Goal: Task Accomplishment & Management: Use online tool/utility

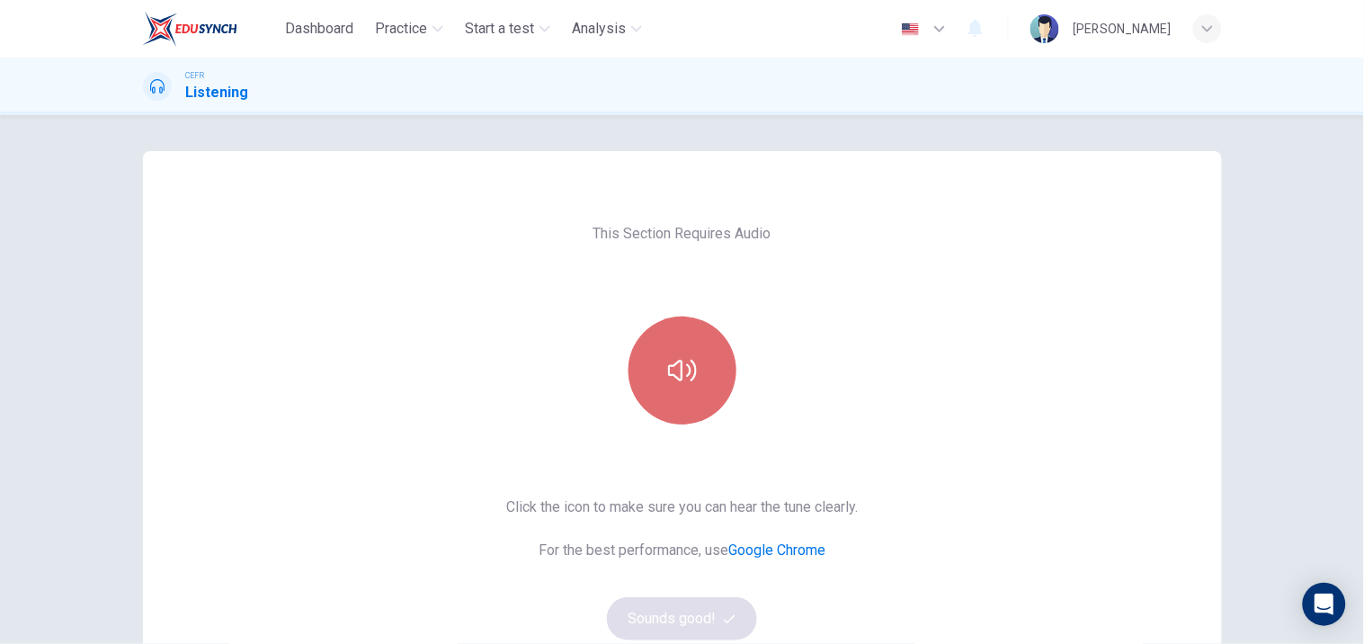
click at [687, 367] on icon "button" at bounding box center [682, 370] width 29 height 29
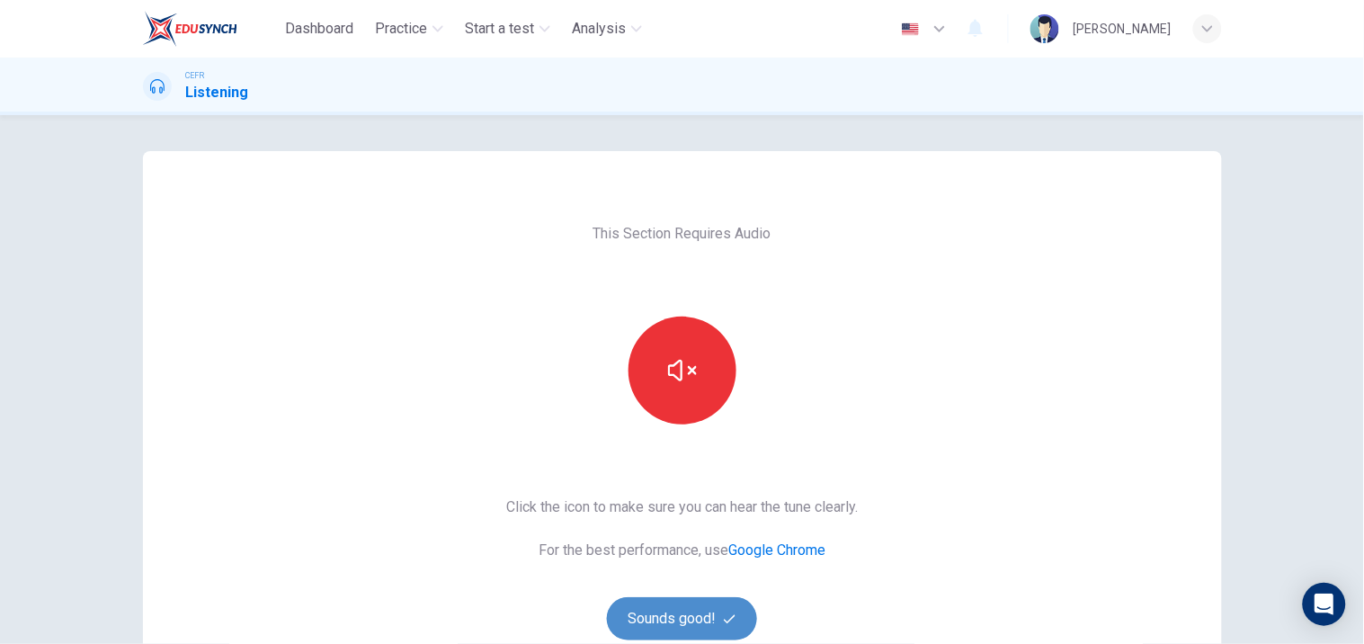
click at [645, 610] on button "Sounds good!" at bounding box center [682, 618] width 151 height 43
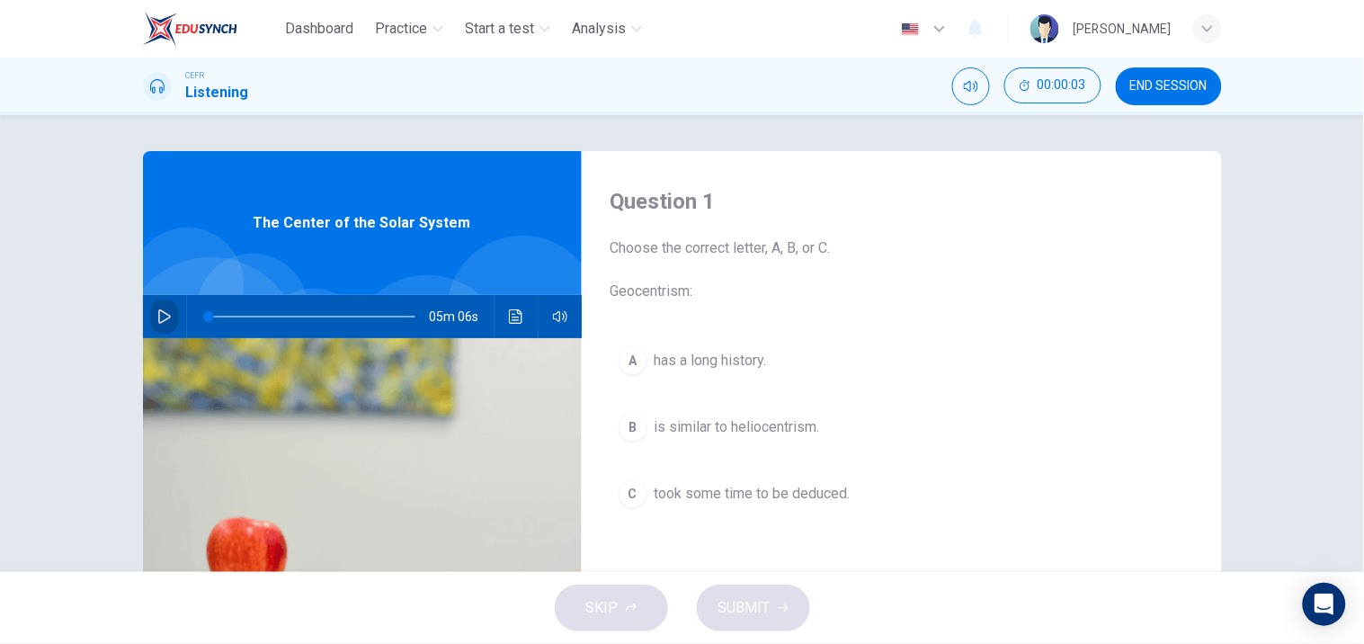
click at [150, 304] on button "button" at bounding box center [164, 316] width 29 height 43
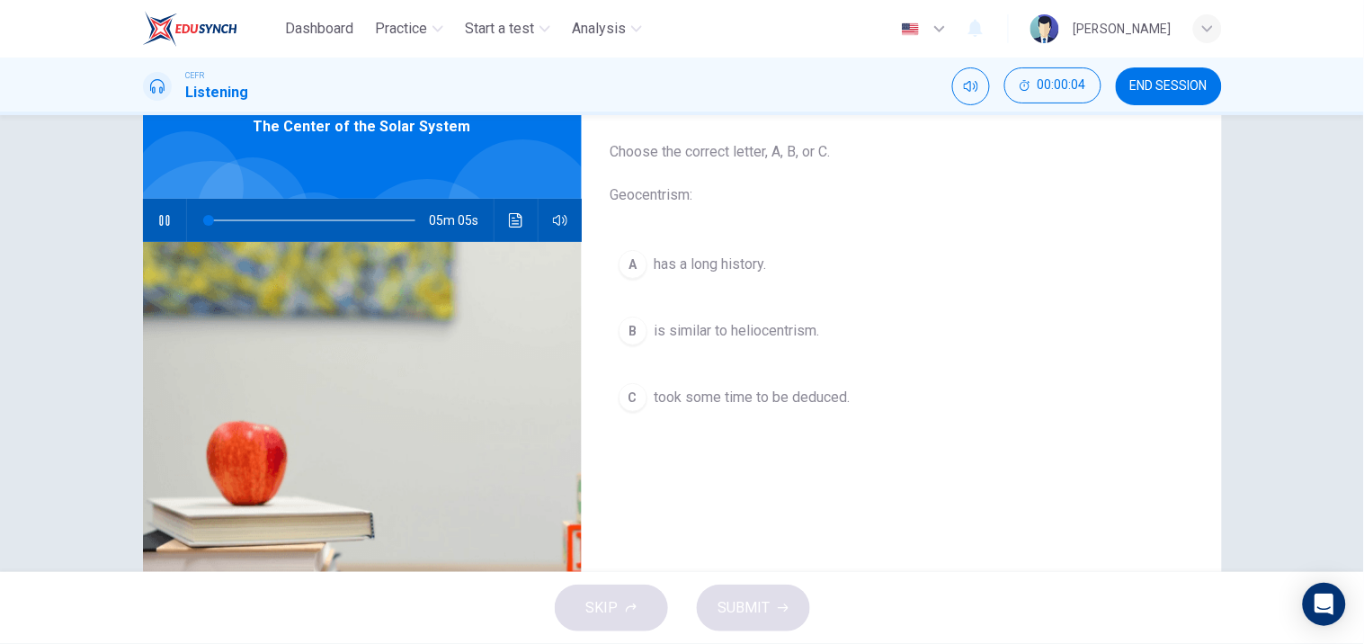
scroll to position [105, 0]
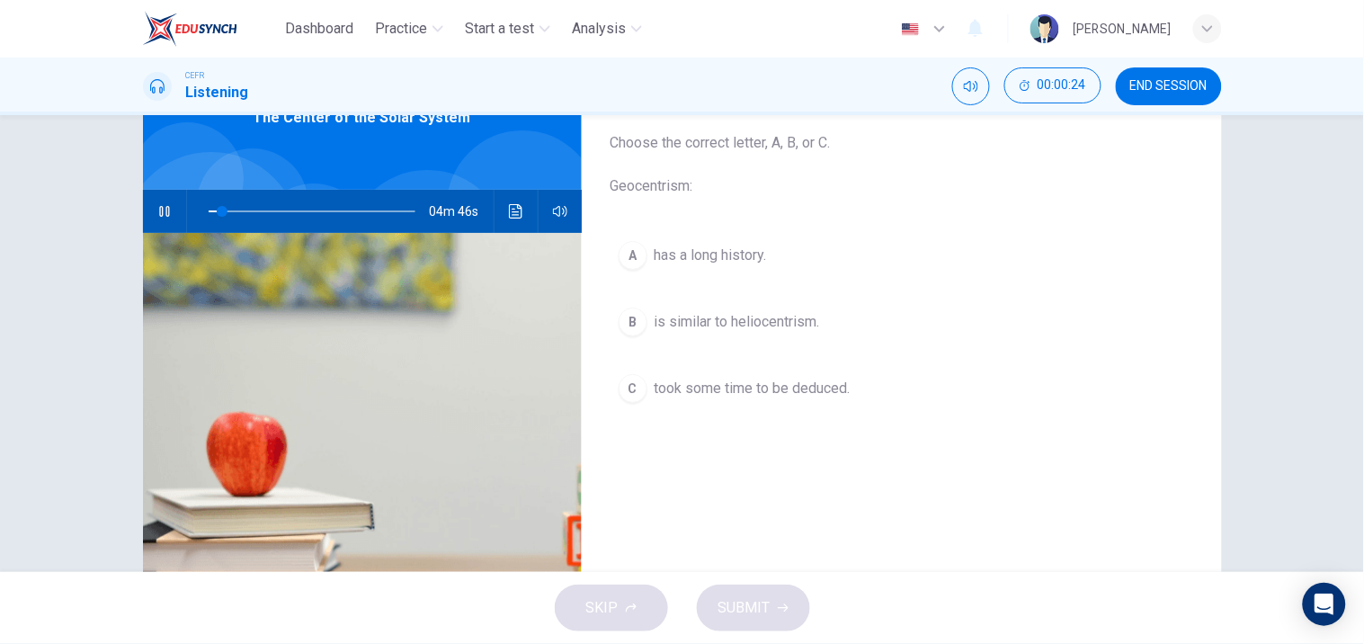
type input "7"
type input "0"
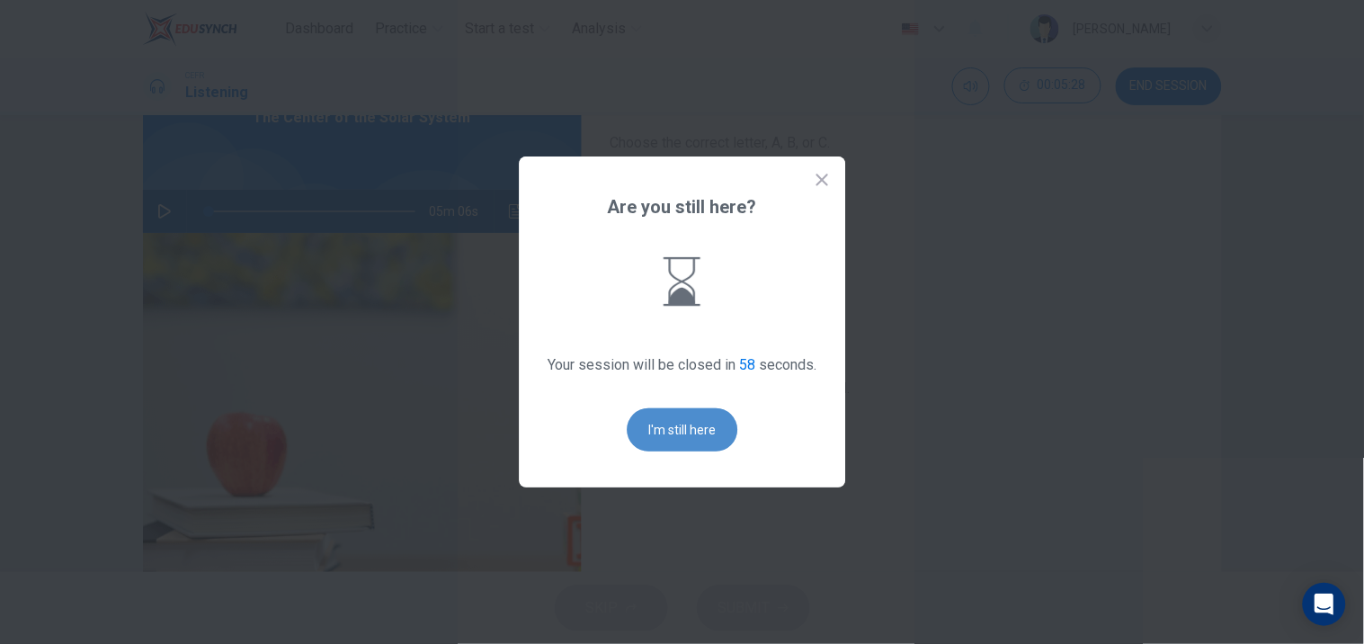
click at [660, 421] on button "I'm still here" at bounding box center [682, 429] width 111 height 43
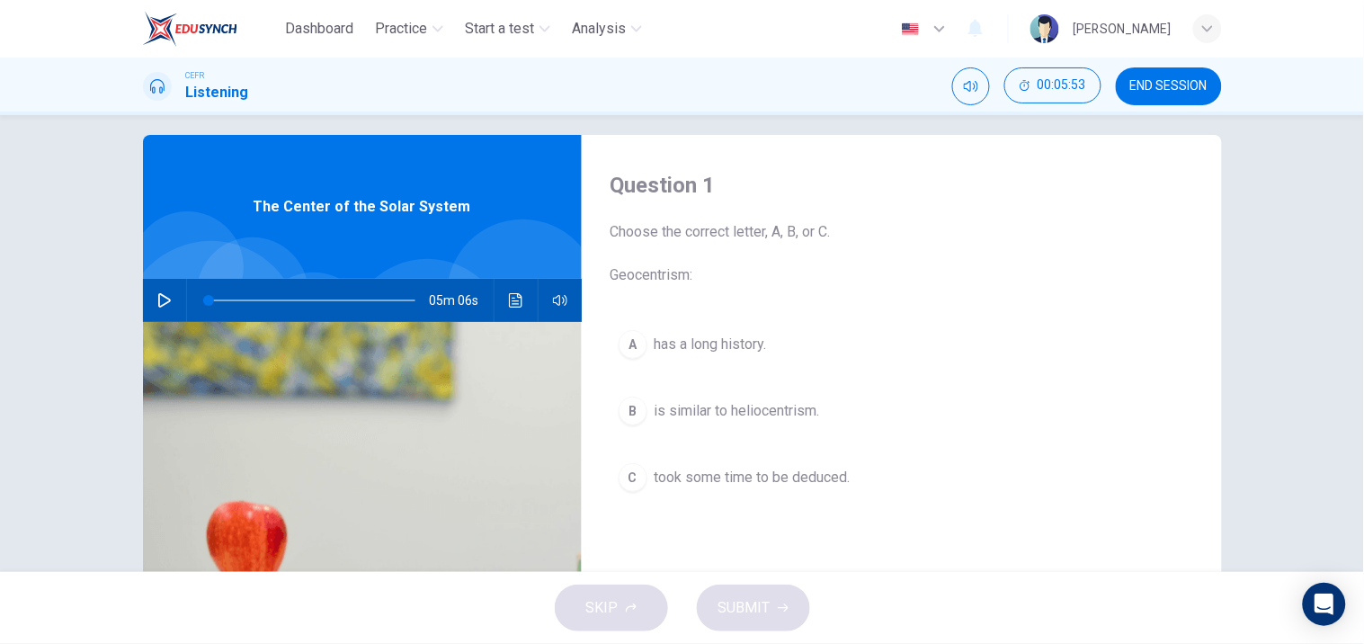
scroll to position [0, 0]
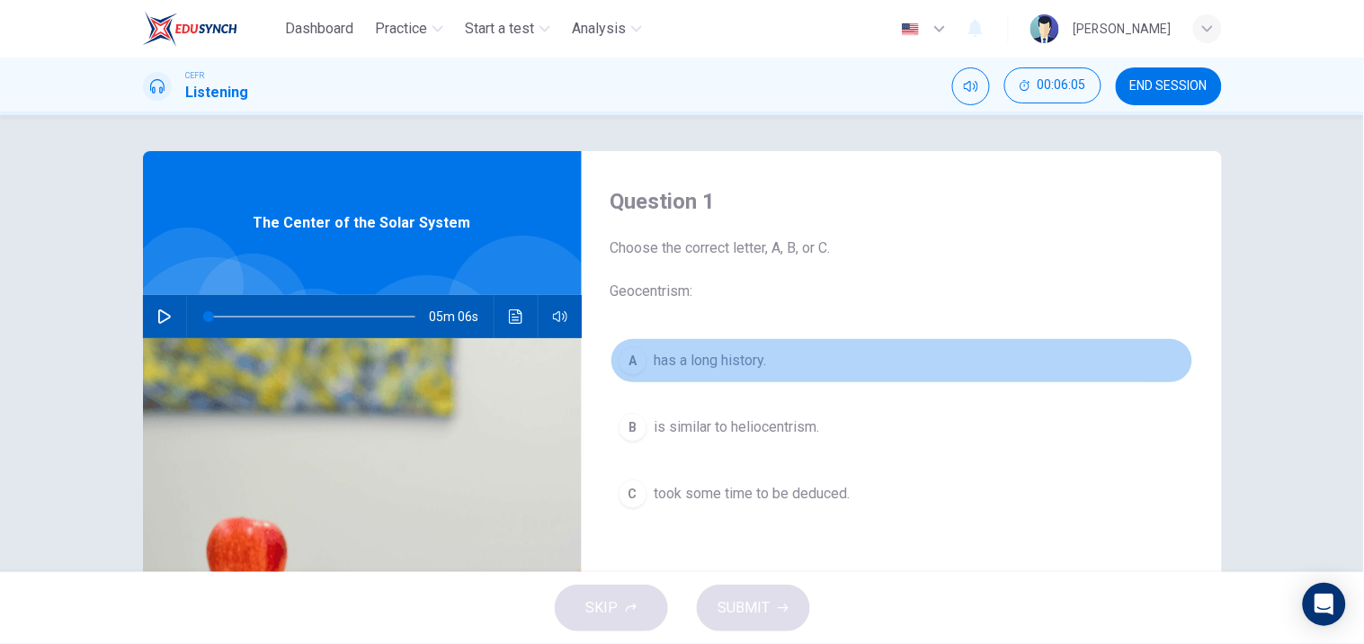
click at [766, 382] on button "A has a long history." at bounding box center [901, 360] width 583 height 45
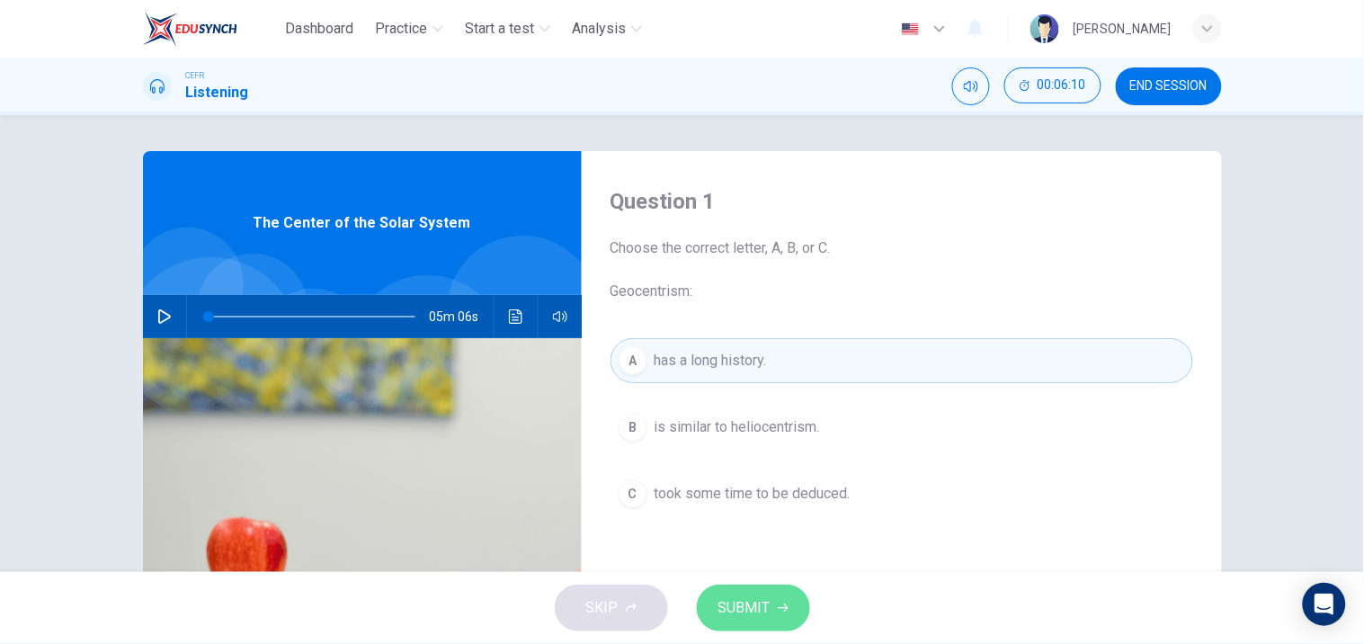
click at [769, 602] on span "SUBMIT" at bounding box center [744, 607] width 52 height 25
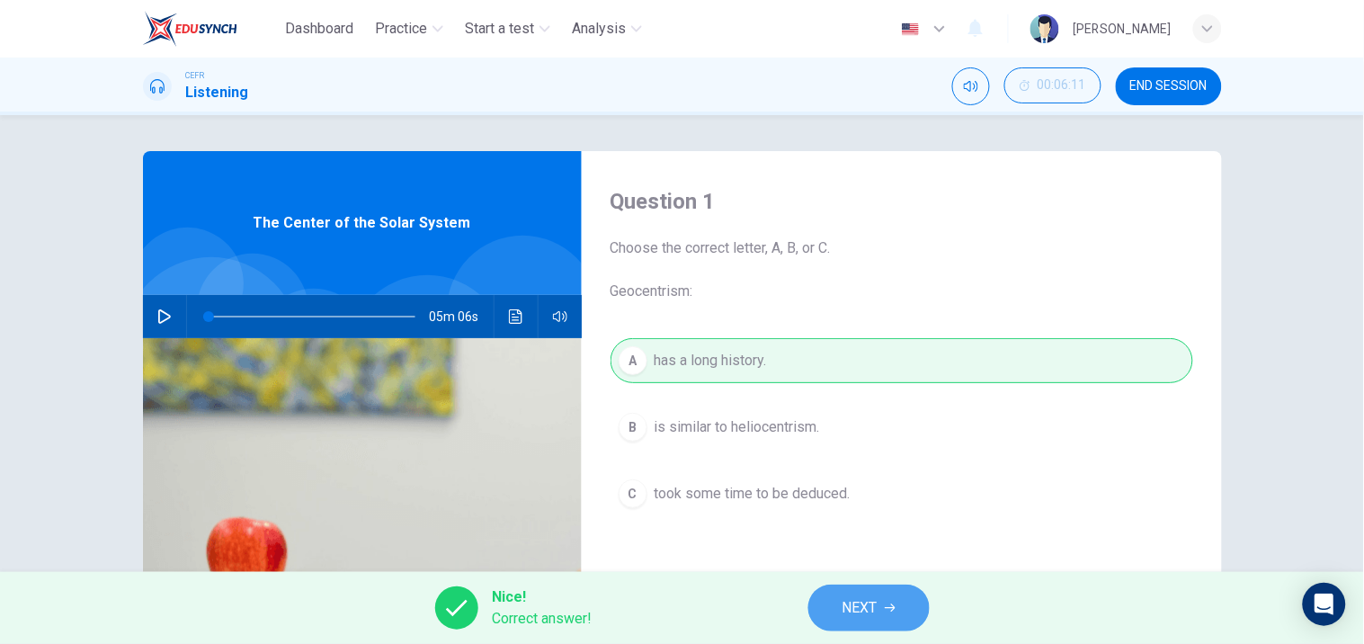
click at [816, 609] on button "NEXT" at bounding box center [868, 607] width 121 height 47
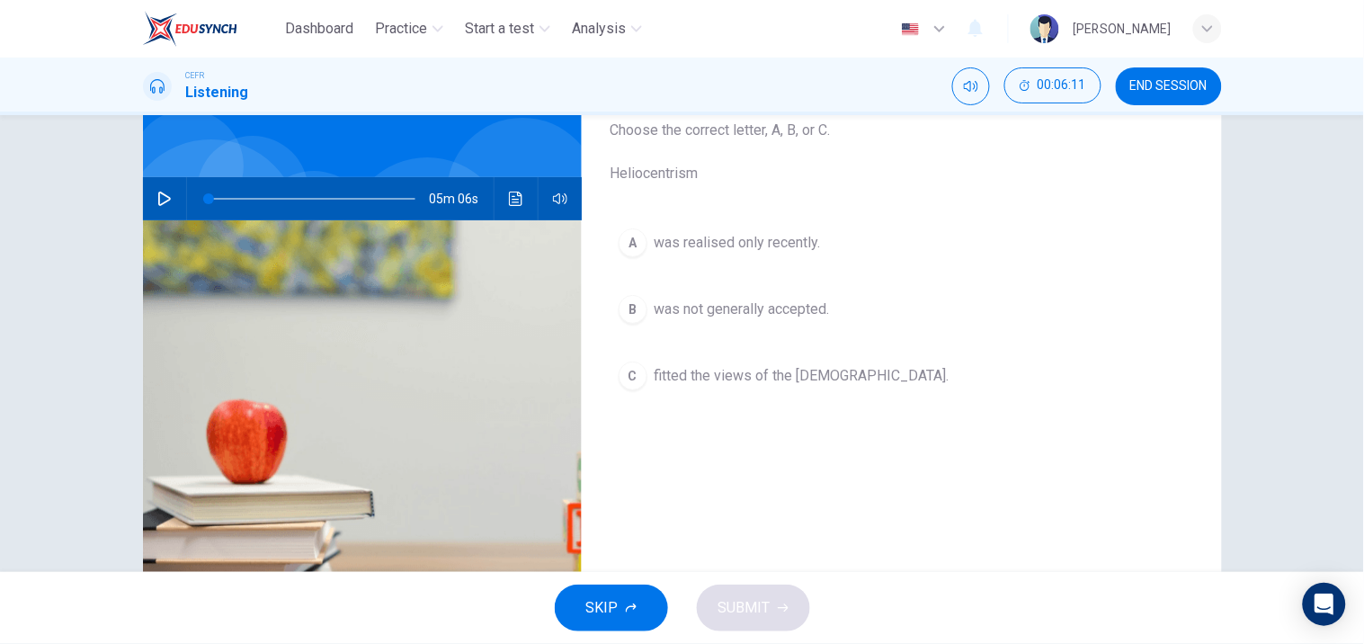
scroll to position [120, 0]
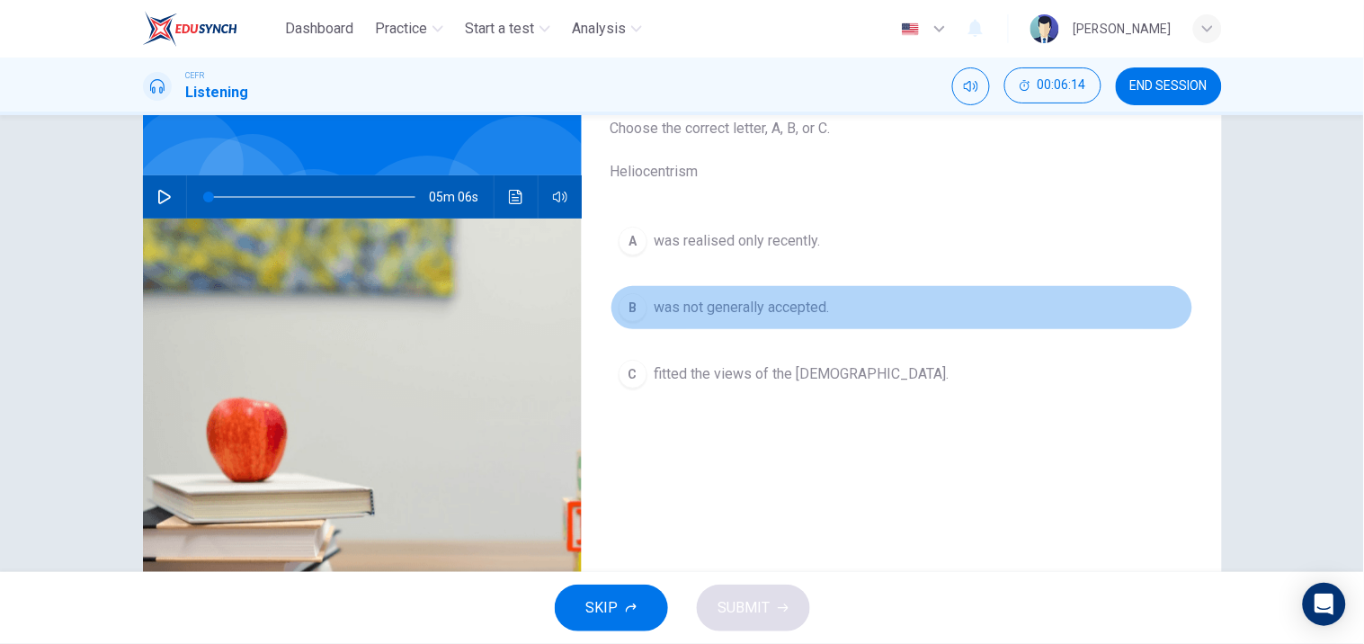
click at [944, 290] on button "B was not generally accepted." at bounding box center [901, 307] width 583 height 45
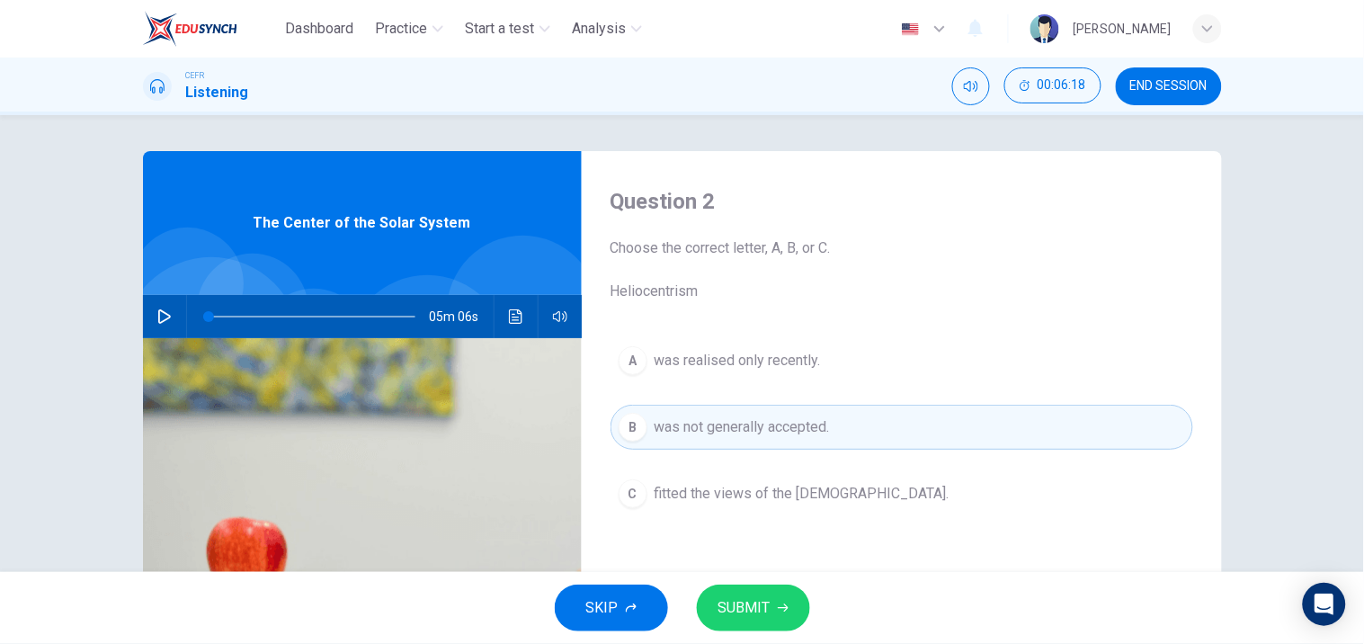
scroll to position [13, 0]
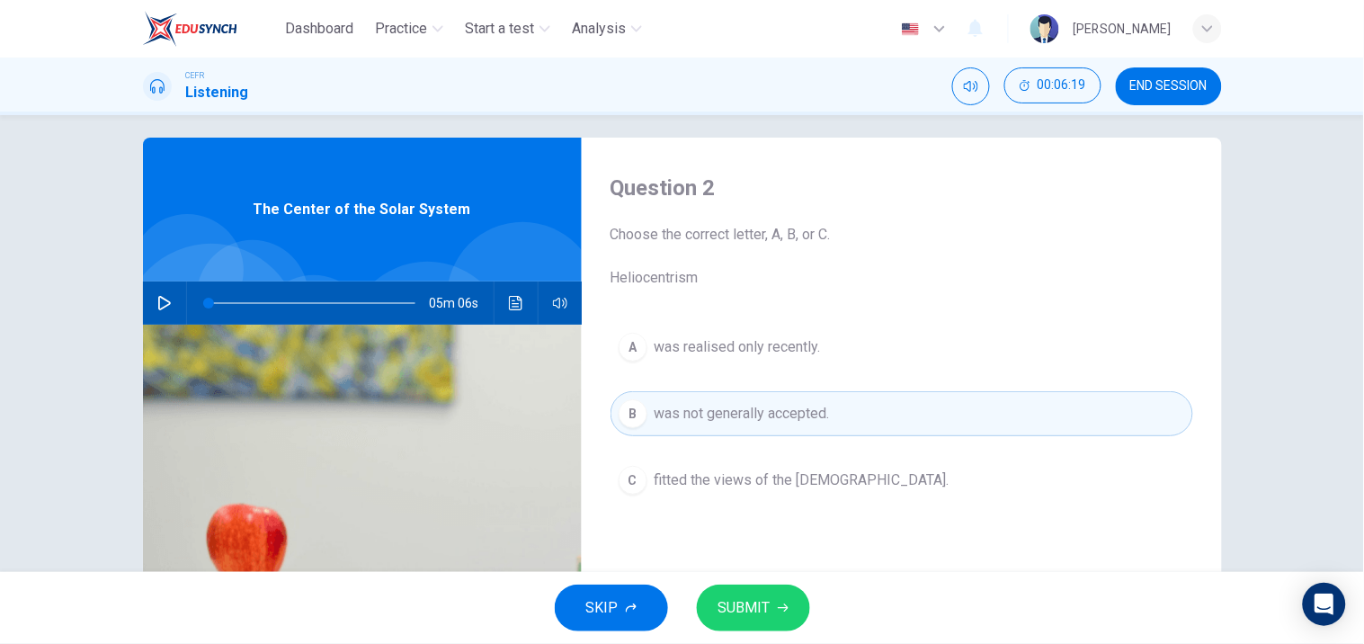
click at [767, 598] on span "SUBMIT" at bounding box center [744, 607] width 52 height 25
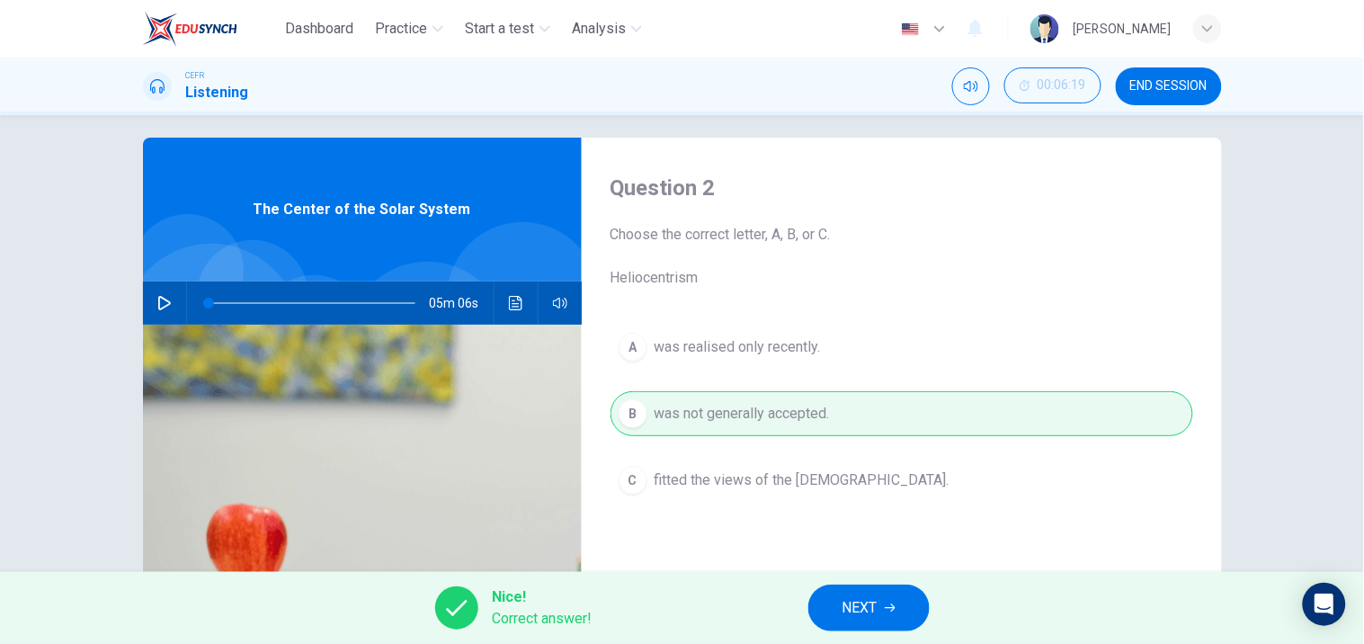
click at [851, 608] on span "NEXT" at bounding box center [859, 607] width 35 height 25
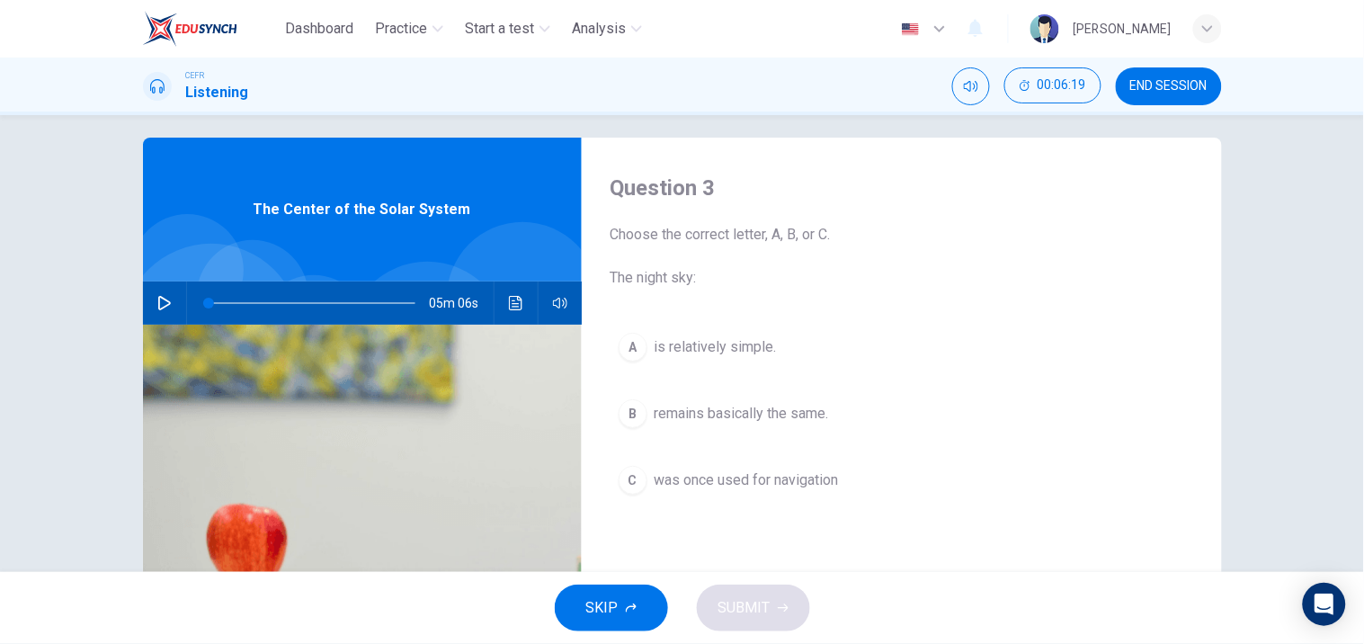
drag, startPoint x: 851, startPoint y: 608, endPoint x: 928, endPoint y: 338, distance: 280.3
click at [928, 338] on div "Dashboard Practice Start a test Analysis English en ​ [PERSON_NAME] CEFR Listen…" at bounding box center [682, 322] width 1364 height 644
click at [939, 464] on button "C was once used for navigation" at bounding box center [901, 480] width 583 height 45
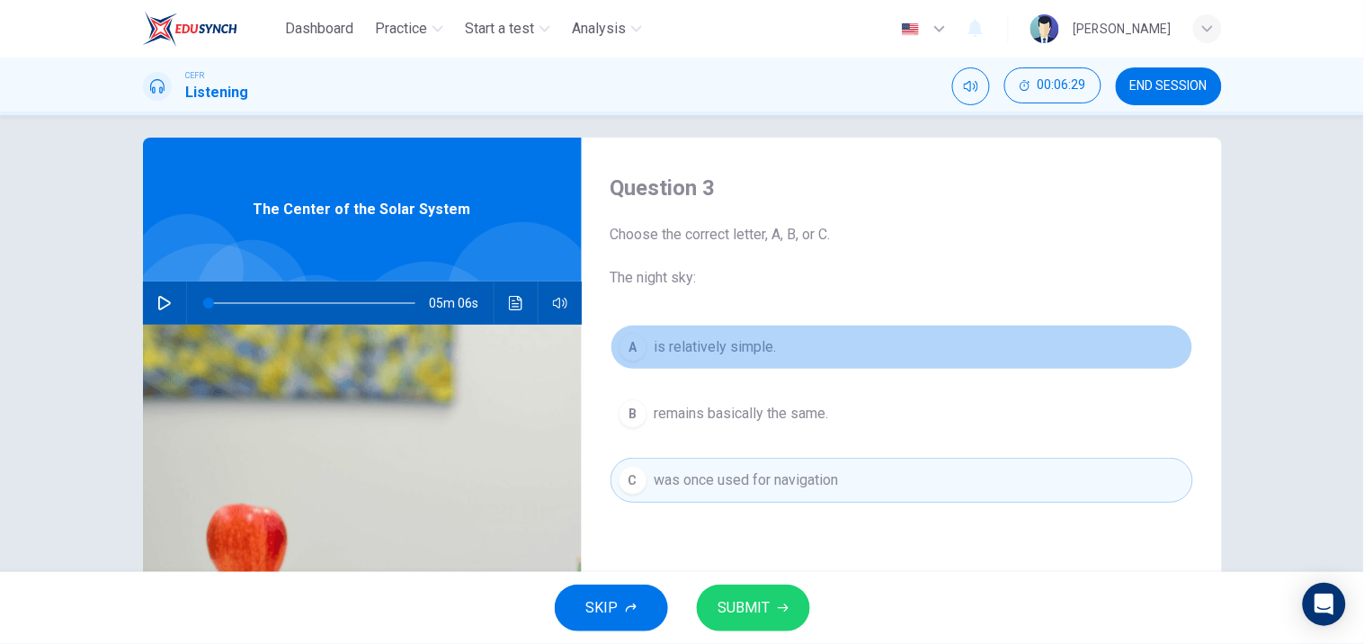
click at [926, 353] on button "A is relatively simple." at bounding box center [901, 347] width 583 height 45
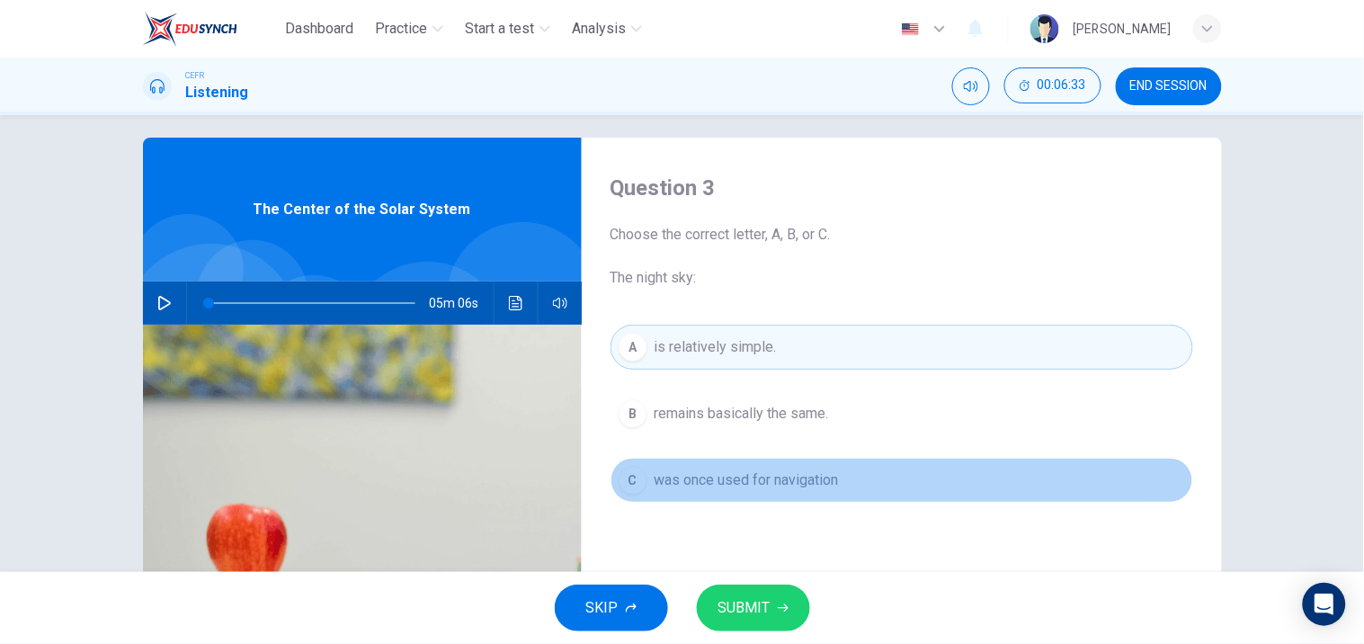
click at [848, 463] on button "C was once used for navigation" at bounding box center [901, 480] width 583 height 45
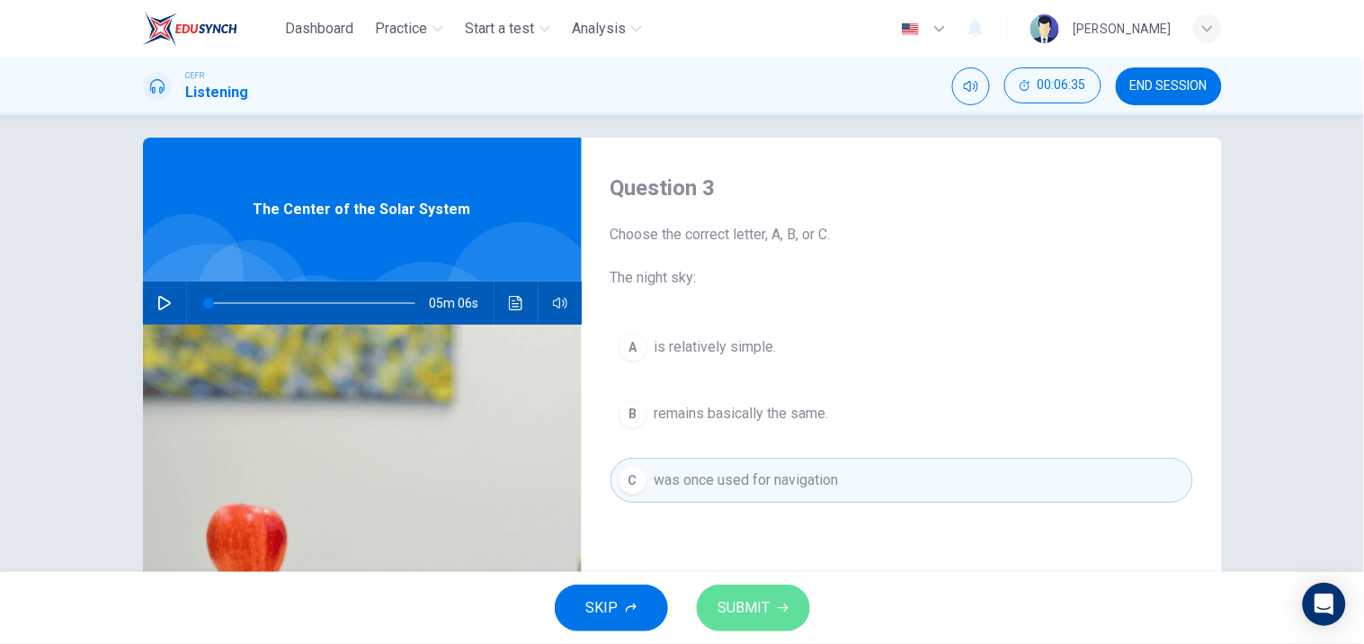
click at [774, 627] on button "SUBMIT" at bounding box center [753, 607] width 113 height 47
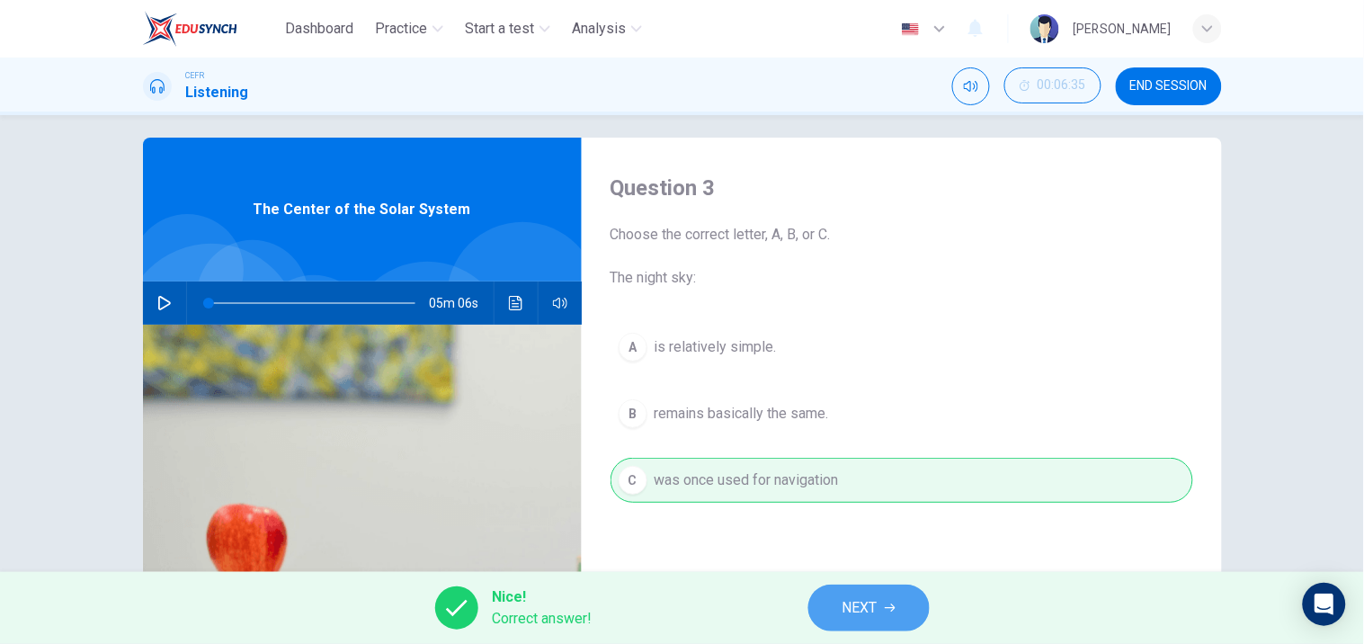
click at [842, 592] on button "NEXT" at bounding box center [868, 607] width 121 height 47
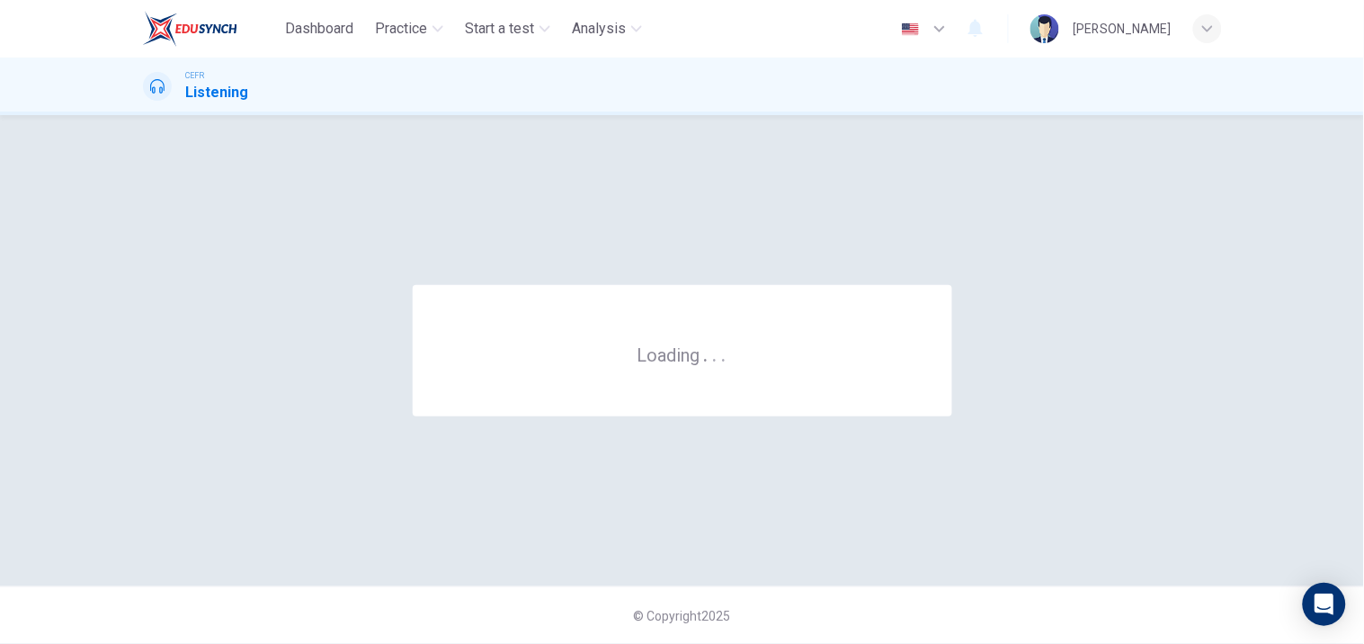
scroll to position [0, 0]
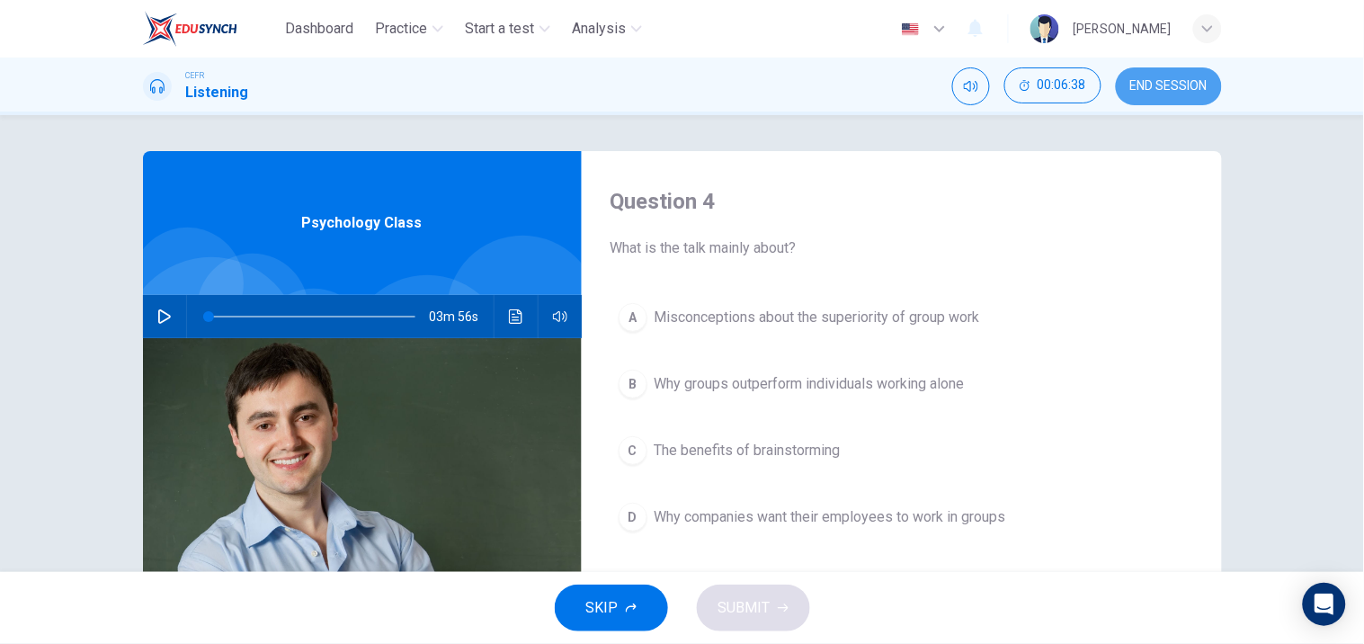
click at [1208, 90] on button "END SESSION" at bounding box center [1169, 86] width 106 height 38
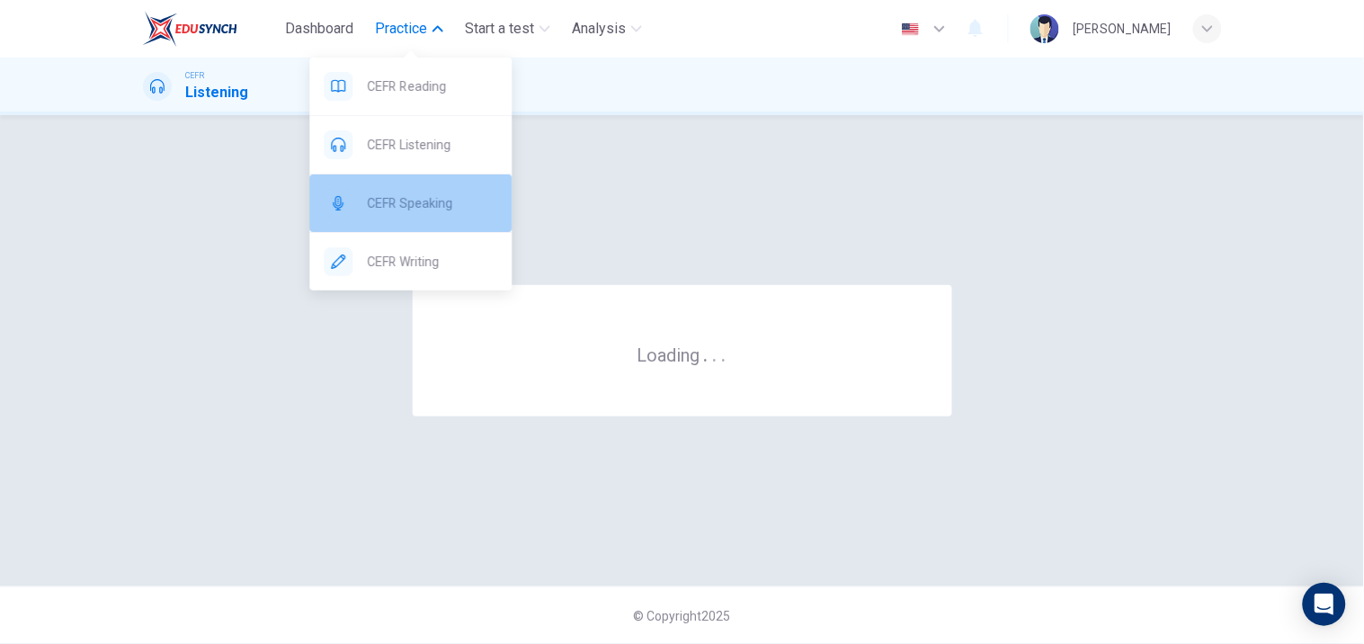
click at [442, 225] on div "CEFR Speaking" at bounding box center [410, 203] width 202 height 58
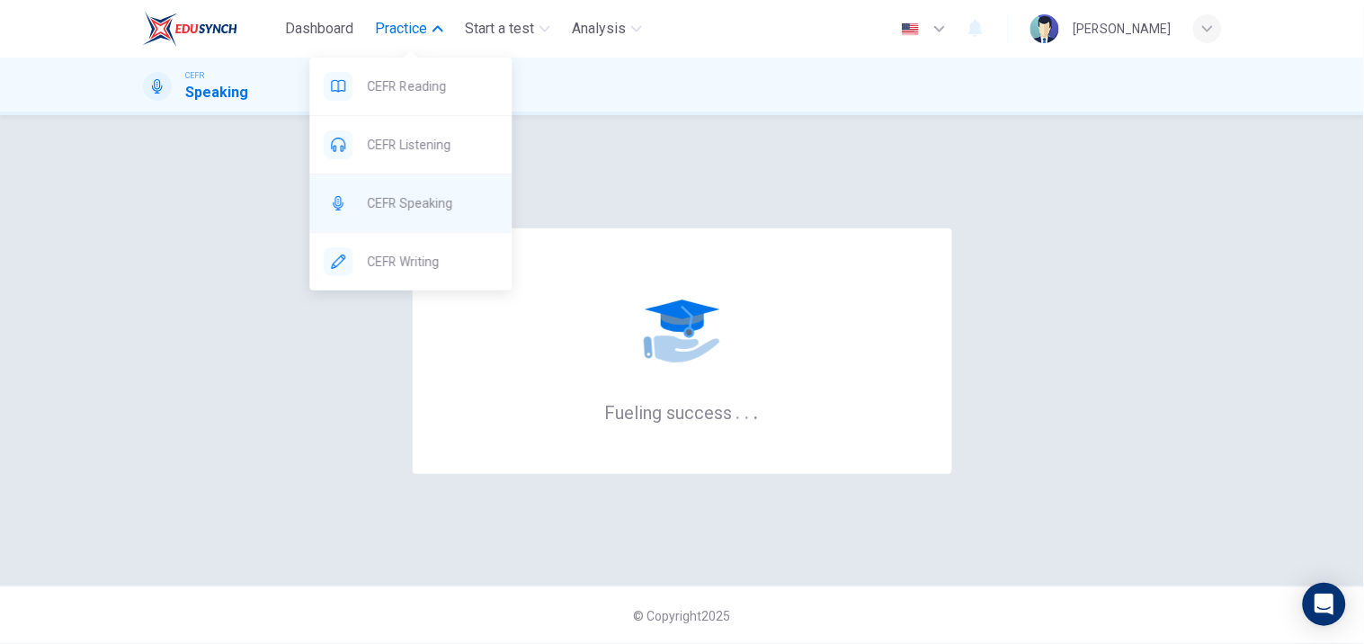
click at [471, 217] on div "CEFR Speaking" at bounding box center [410, 203] width 202 height 58
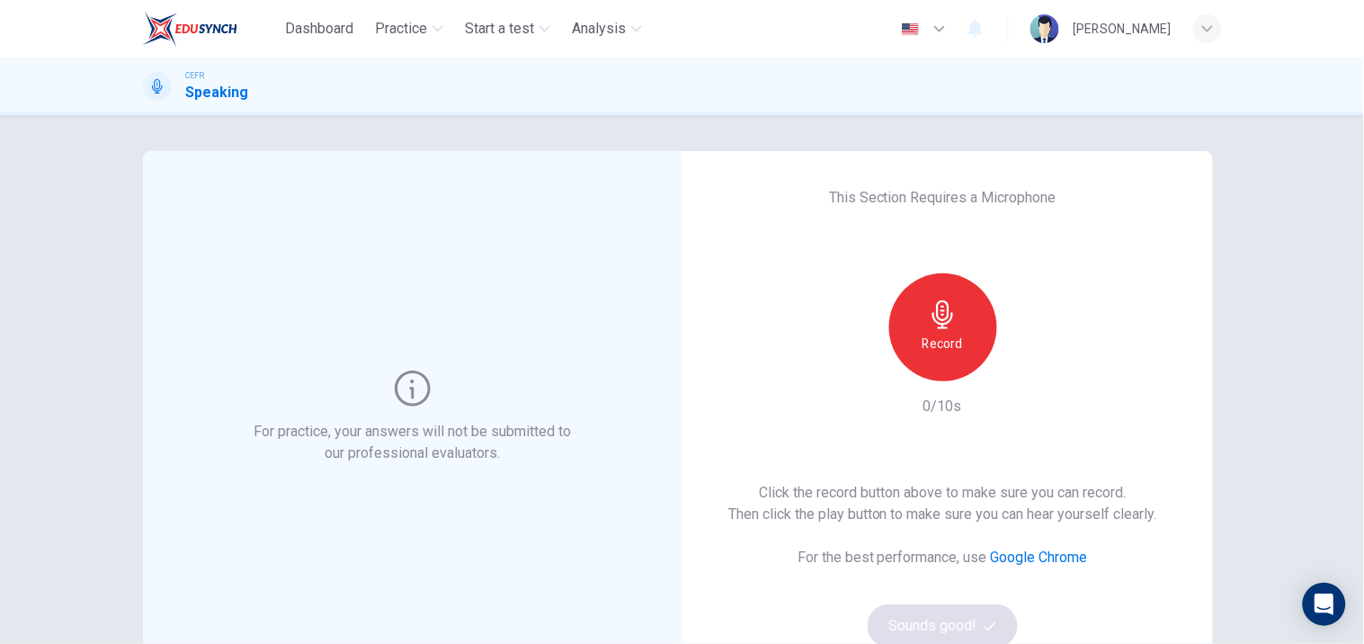
click at [921, 374] on div "Record" at bounding box center [943, 327] width 108 height 108
click at [921, 374] on div "Stop" at bounding box center [943, 327] width 108 height 108
click at [1004, 361] on div "Record" at bounding box center [943, 327] width 194 height 108
click at [1022, 366] on icon "button" at bounding box center [1026, 366] width 8 height 11
click at [1025, 369] on icon "button" at bounding box center [1026, 367] width 18 height 18
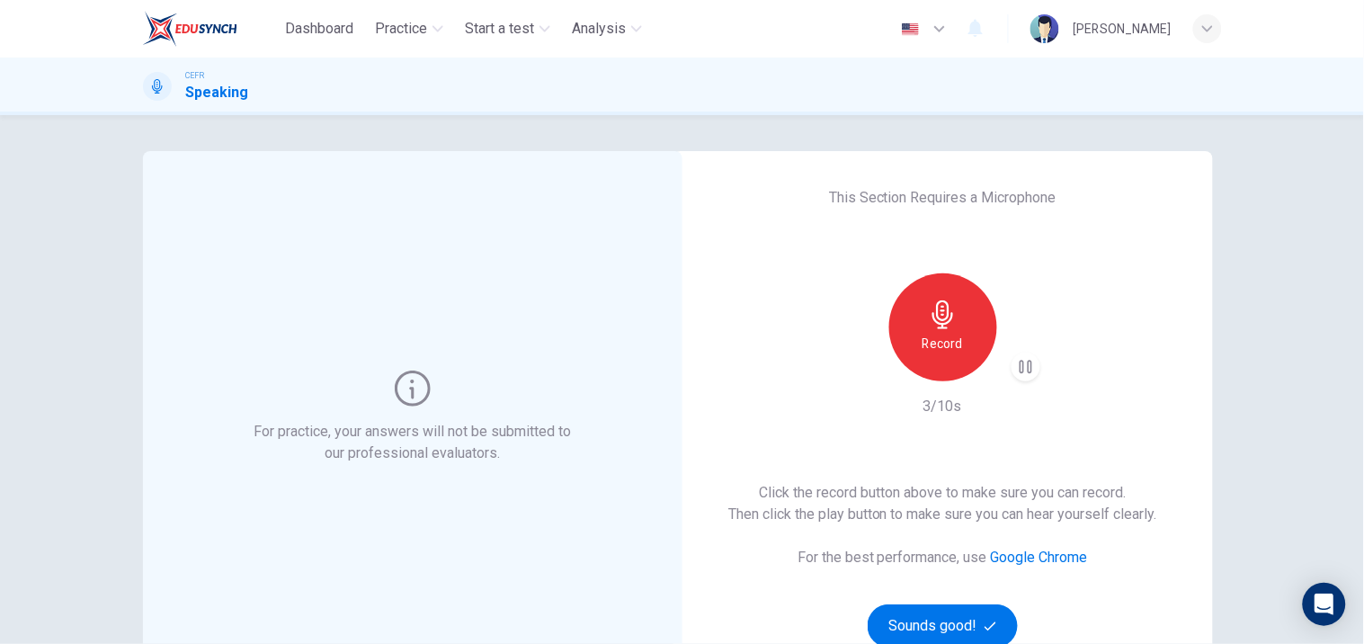
scroll to position [106, 0]
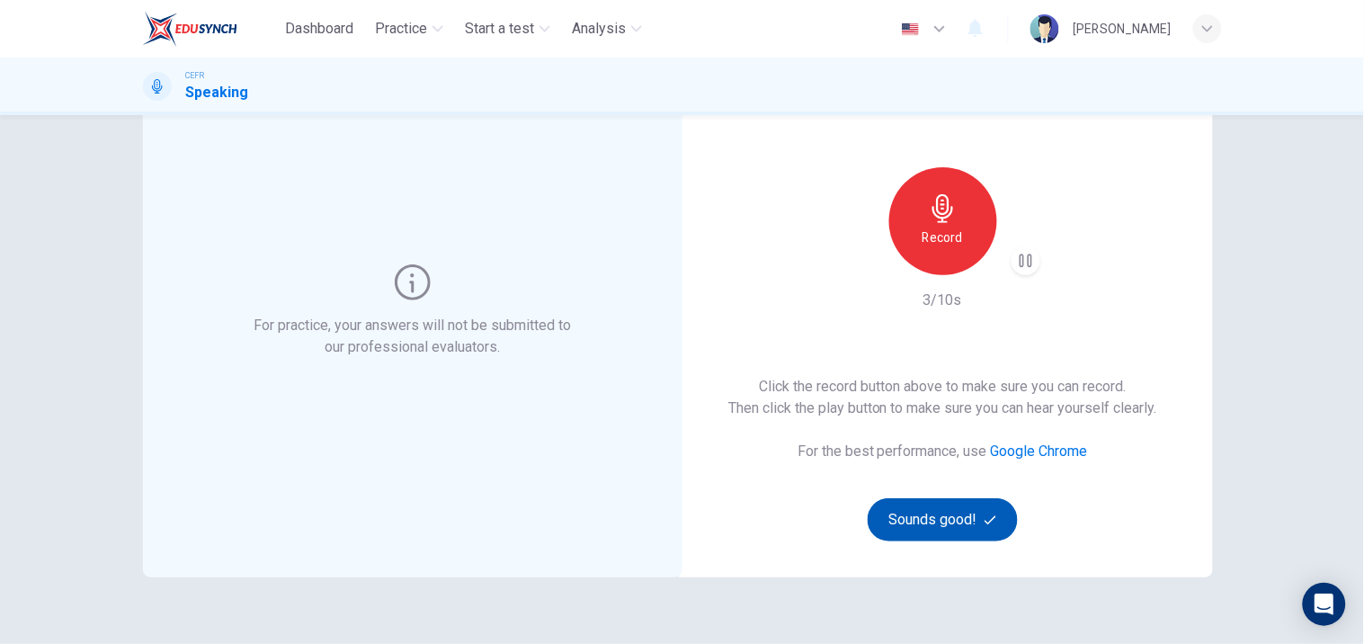
click at [974, 520] on button "Sounds good!" at bounding box center [943, 519] width 151 height 43
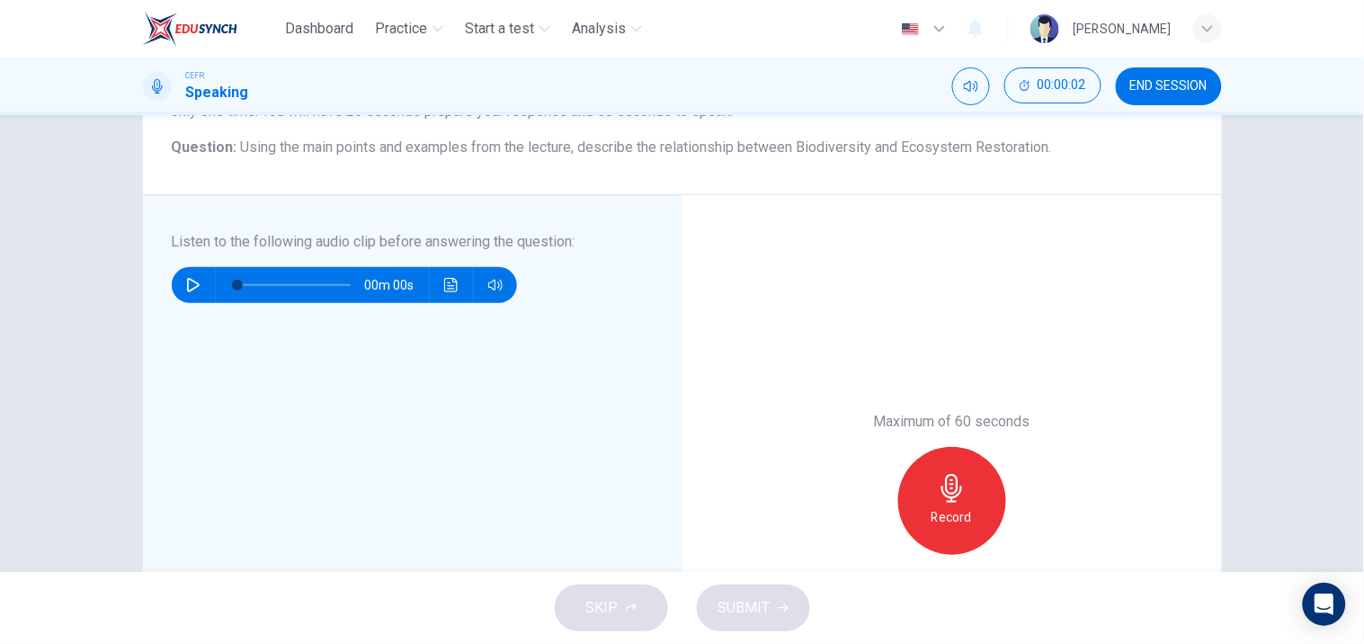
scroll to position [218, 0]
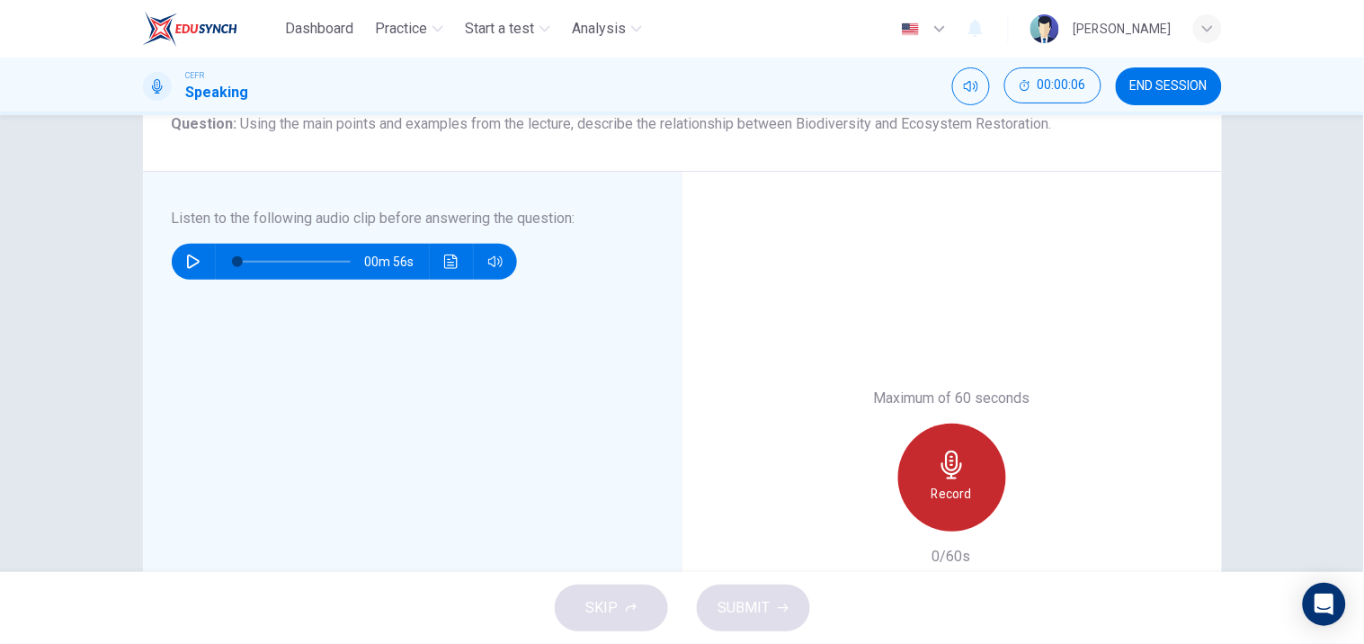
click at [945, 523] on div "Record" at bounding box center [952, 477] width 108 height 108
click at [945, 523] on div "Stop" at bounding box center [952, 477] width 108 height 108
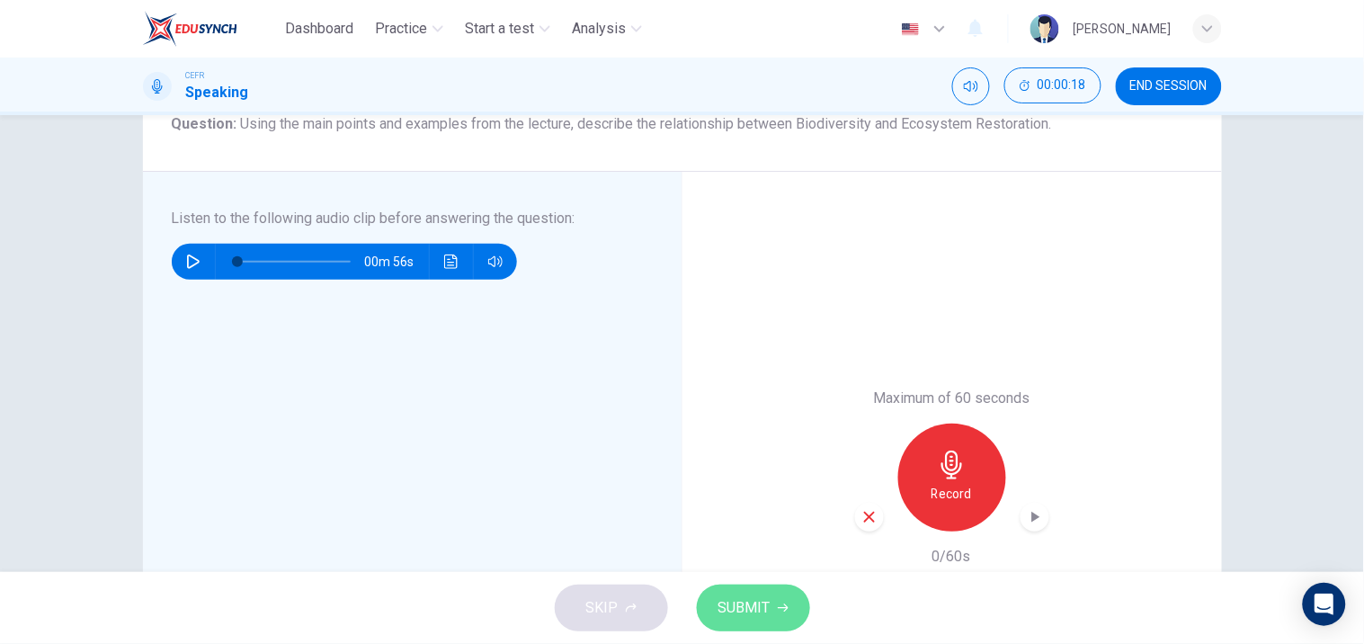
click at [770, 585] on button "SUBMIT" at bounding box center [753, 607] width 113 height 47
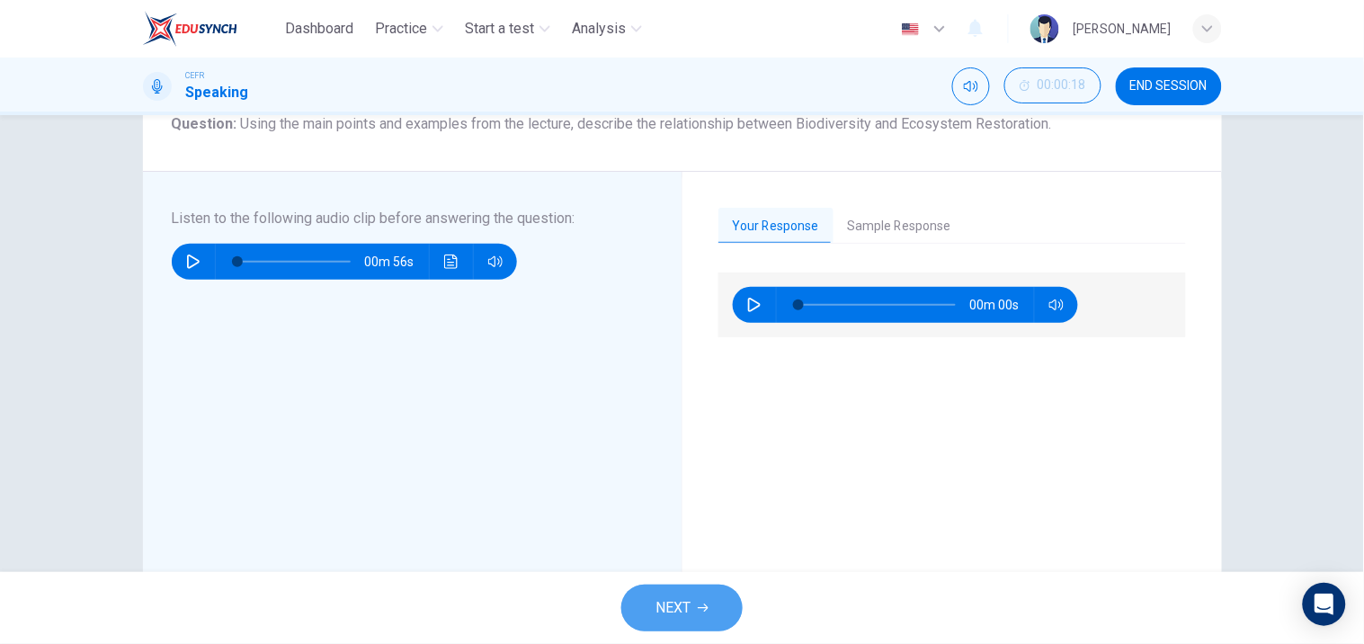
click at [702, 609] on icon "button" at bounding box center [703, 607] width 11 height 11
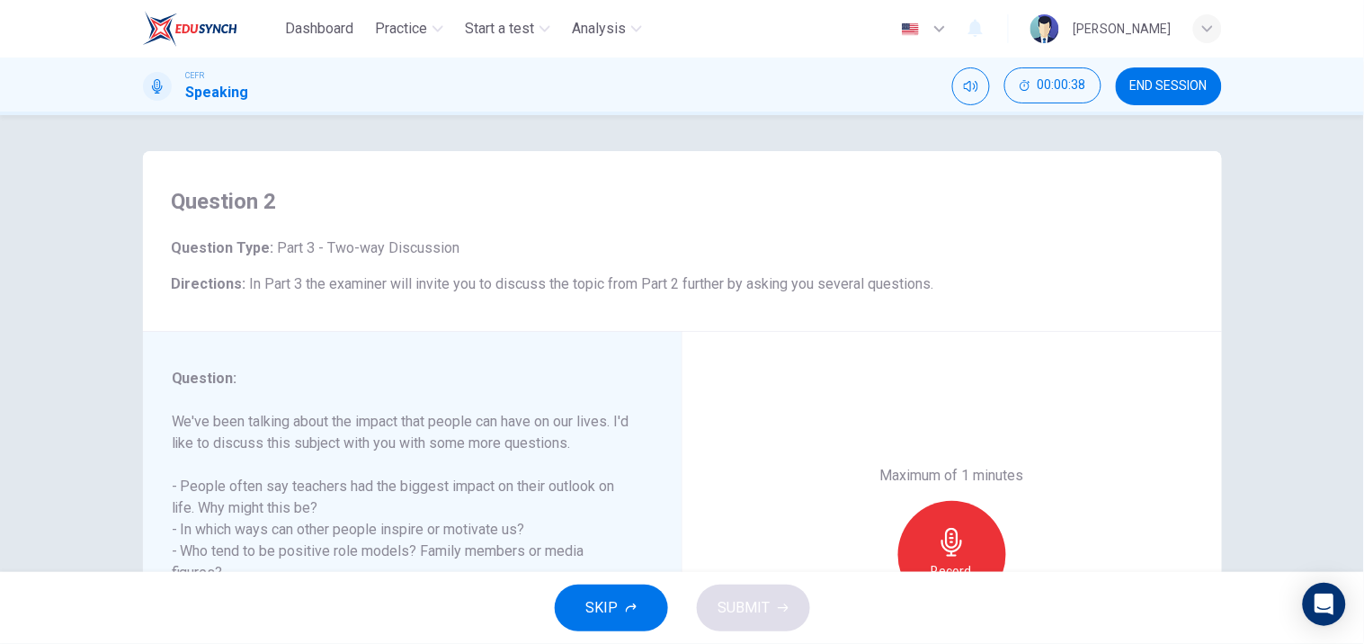
scroll to position [201, 0]
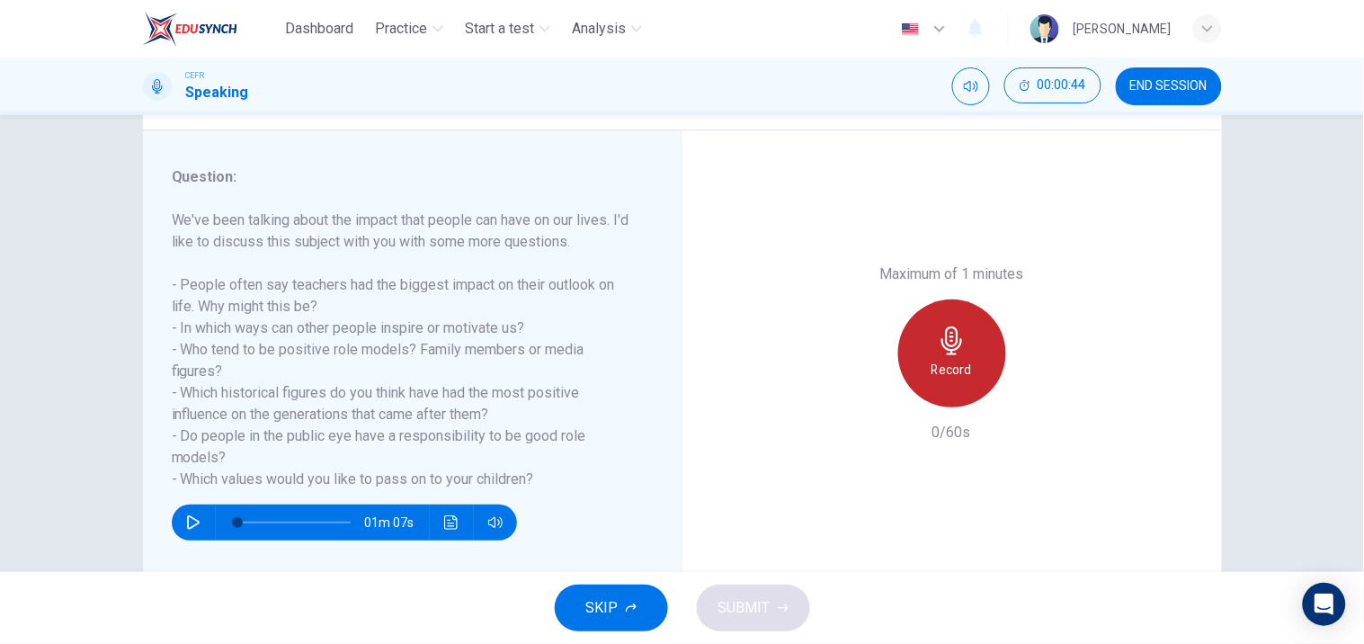
click at [922, 372] on div "Record" at bounding box center [952, 353] width 108 height 108
click at [922, 372] on div "Stop" at bounding box center [952, 353] width 108 height 108
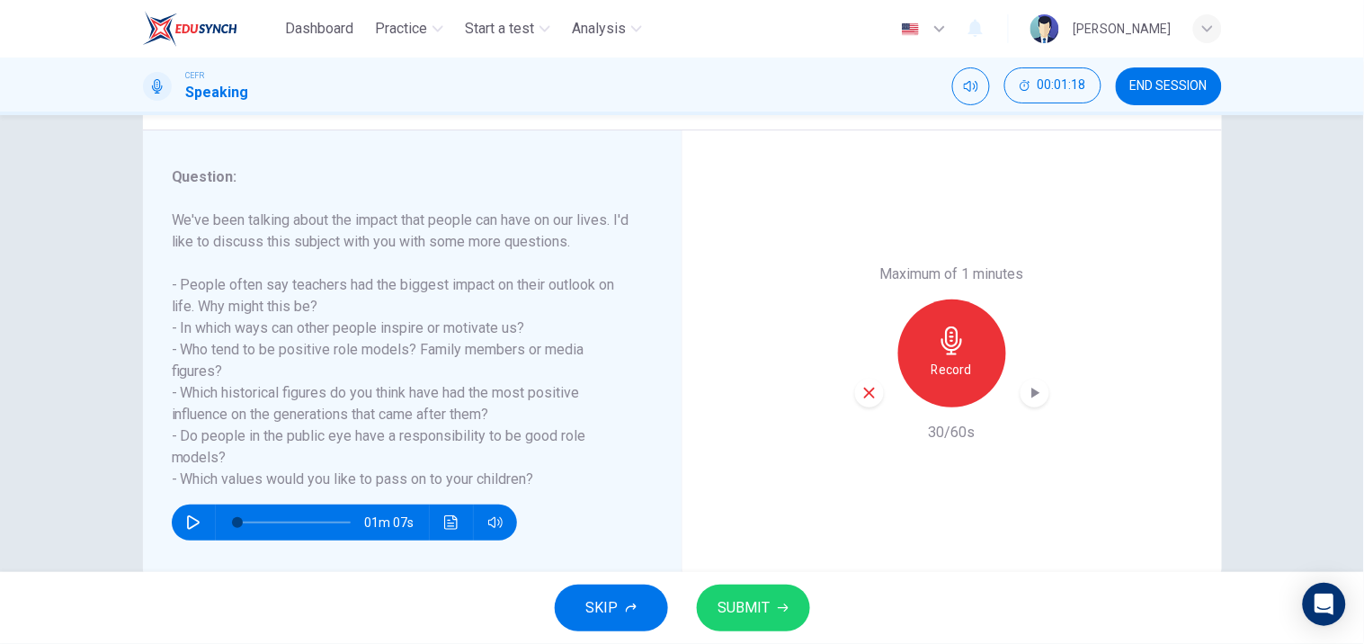
click at [1035, 407] on div "Maximum of 1 minutes Record 30/60s" at bounding box center [952, 353] width 194 height 180
click at [1028, 384] on icon "button" at bounding box center [1035, 393] width 18 height 18
click at [865, 402] on div "button" at bounding box center [869, 392] width 29 height 29
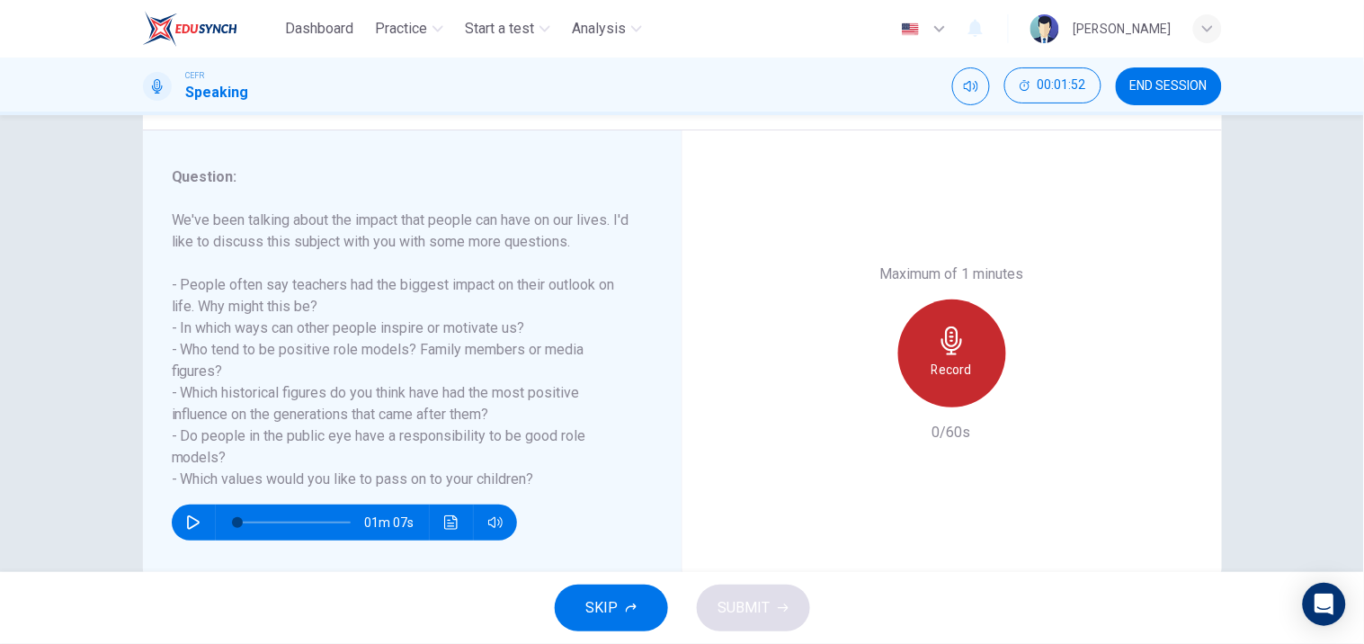
click at [931, 376] on h6 "Record" at bounding box center [951, 370] width 40 height 22
click at [937, 319] on div "Stop" at bounding box center [952, 353] width 108 height 108
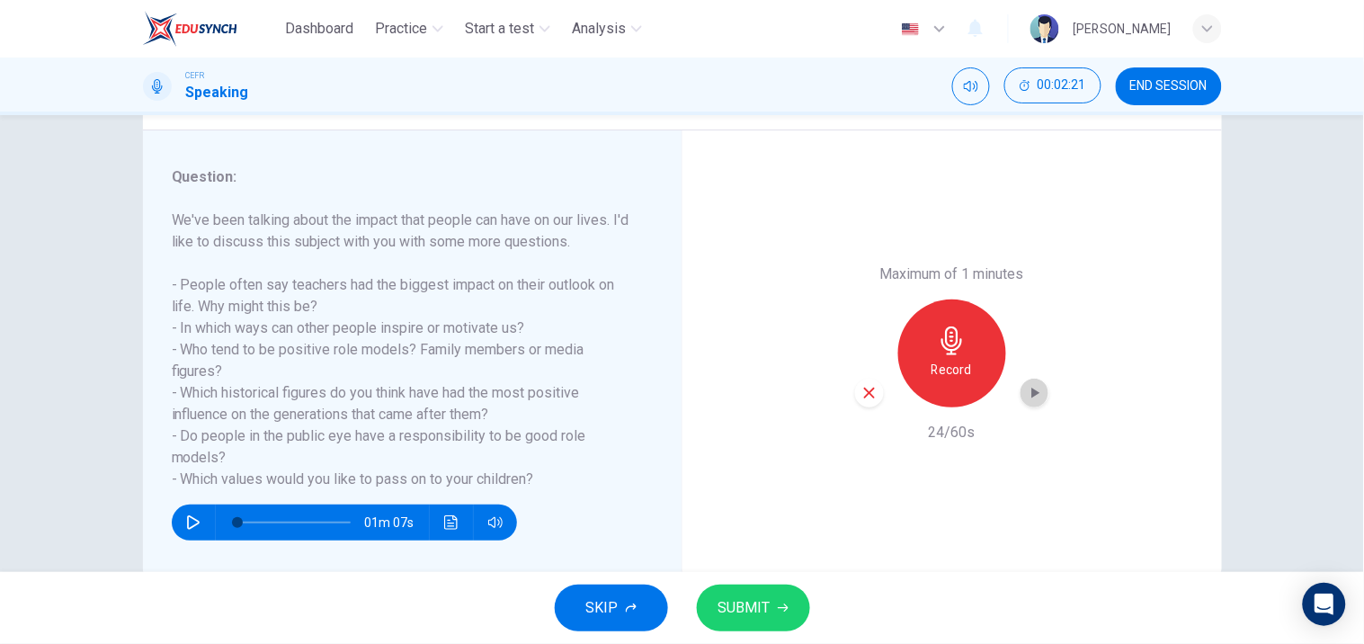
click at [1031, 388] on icon "button" at bounding box center [1035, 392] width 8 height 11
click at [864, 387] on icon "button" at bounding box center [869, 393] width 16 height 16
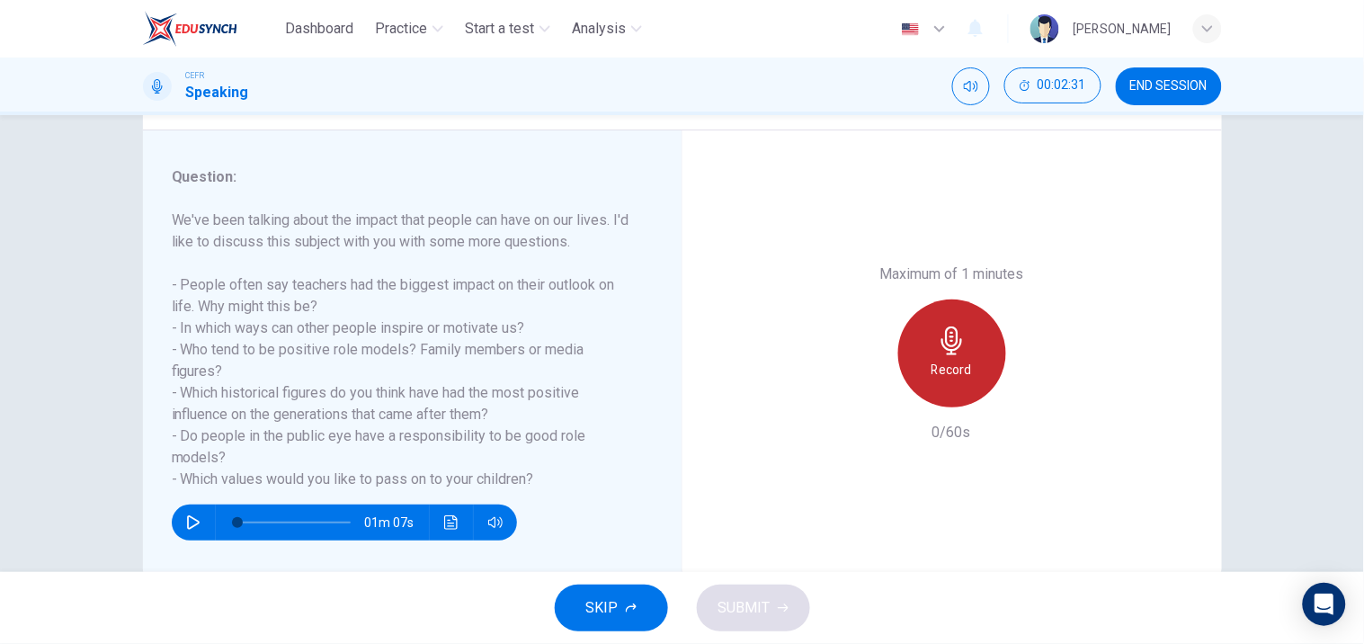
click at [956, 373] on h6 "Record" at bounding box center [951, 370] width 40 height 22
click at [963, 367] on div "Stop" at bounding box center [952, 353] width 108 height 108
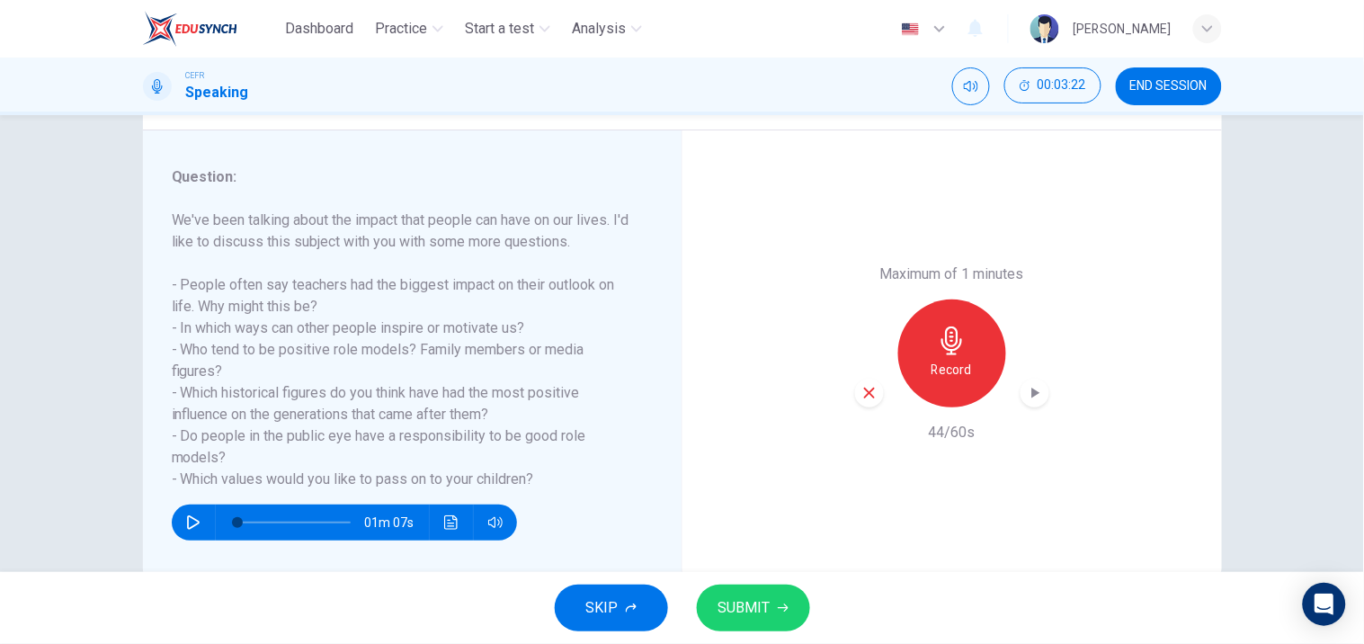
click at [1020, 401] on div "button" at bounding box center [1034, 392] width 29 height 29
click at [791, 604] on button "SUBMIT" at bounding box center [753, 607] width 113 height 47
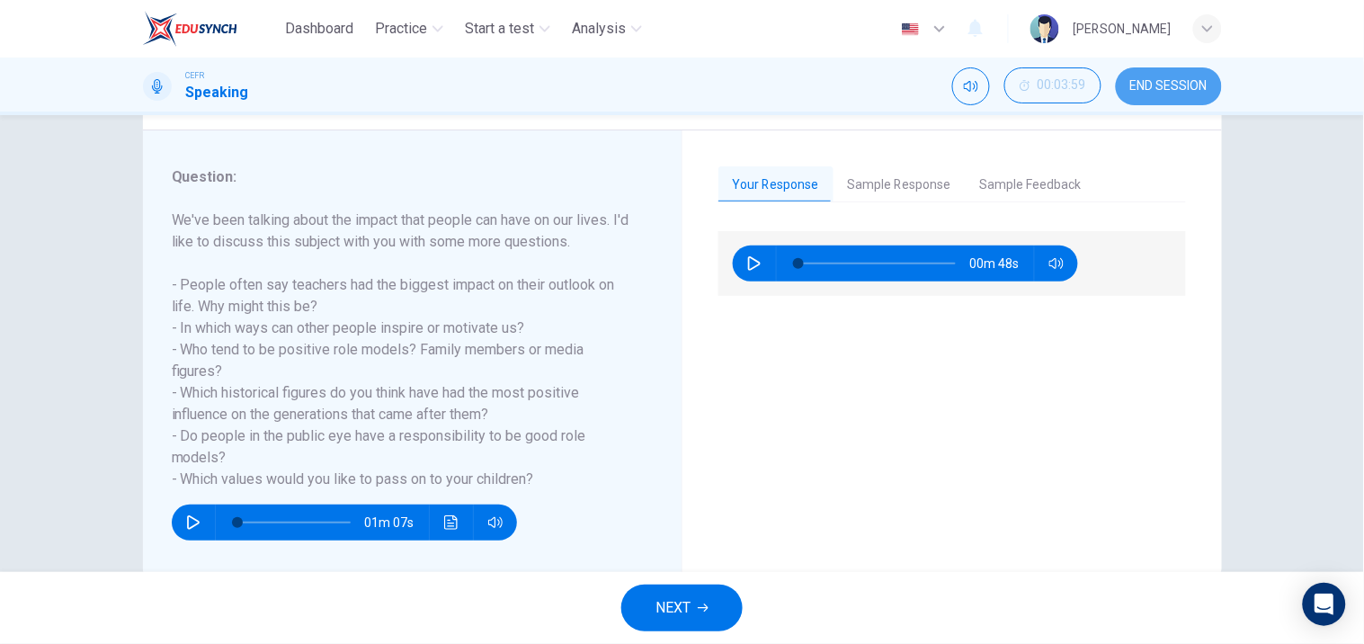
click at [1169, 76] on button "END SESSION" at bounding box center [1169, 86] width 106 height 38
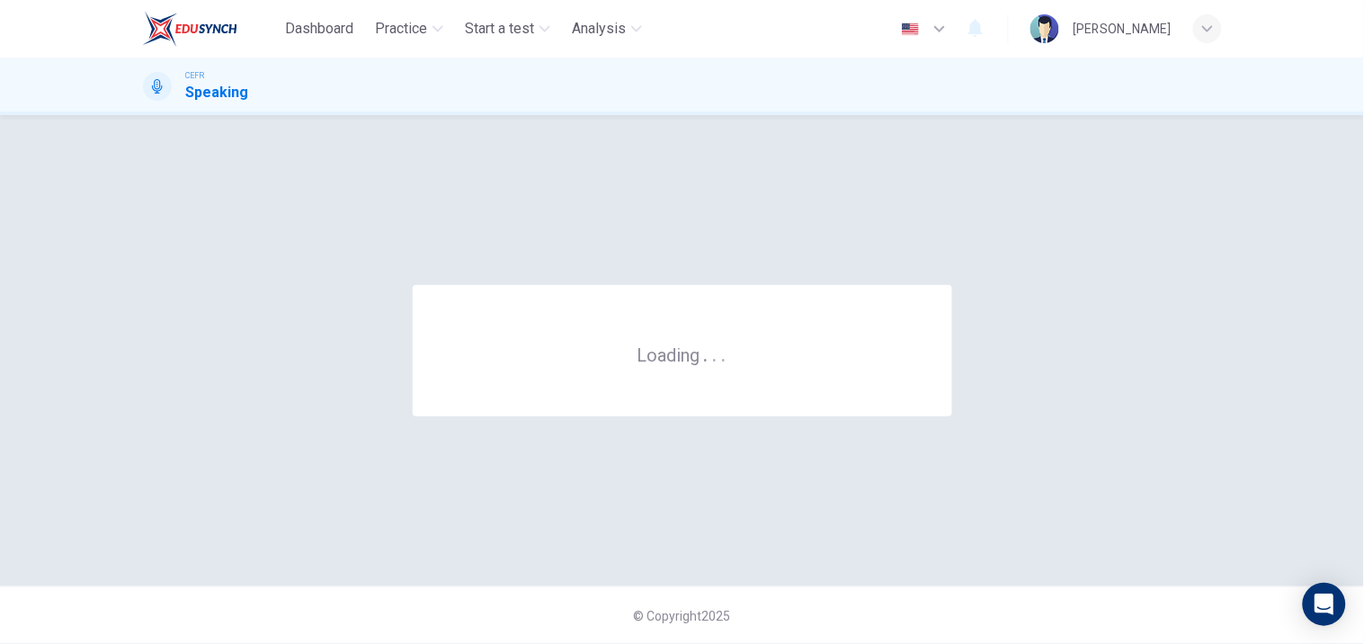
scroll to position [0, 0]
